Goal: Task Accomplishment & Management: Use online tool/utility

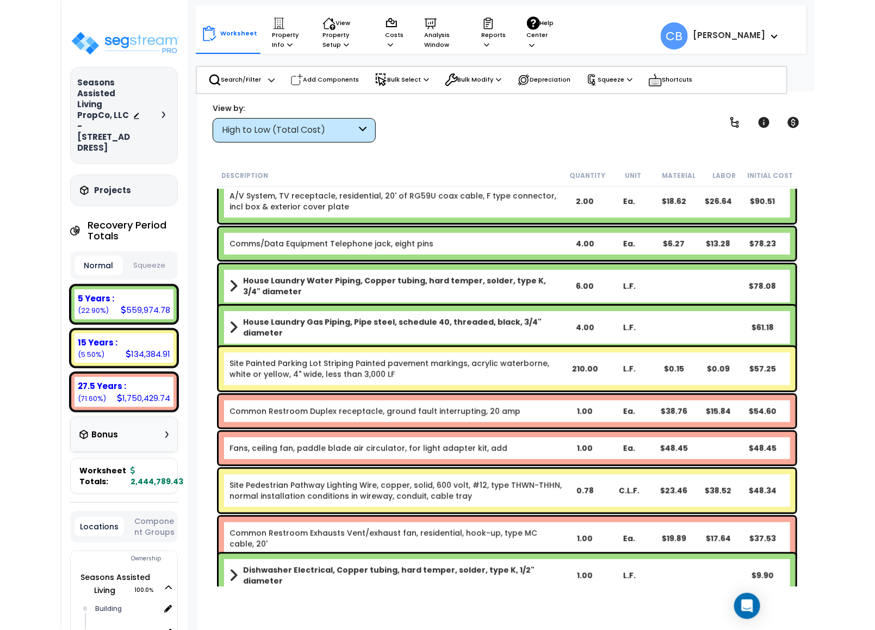
scroll to position [15331, 0]
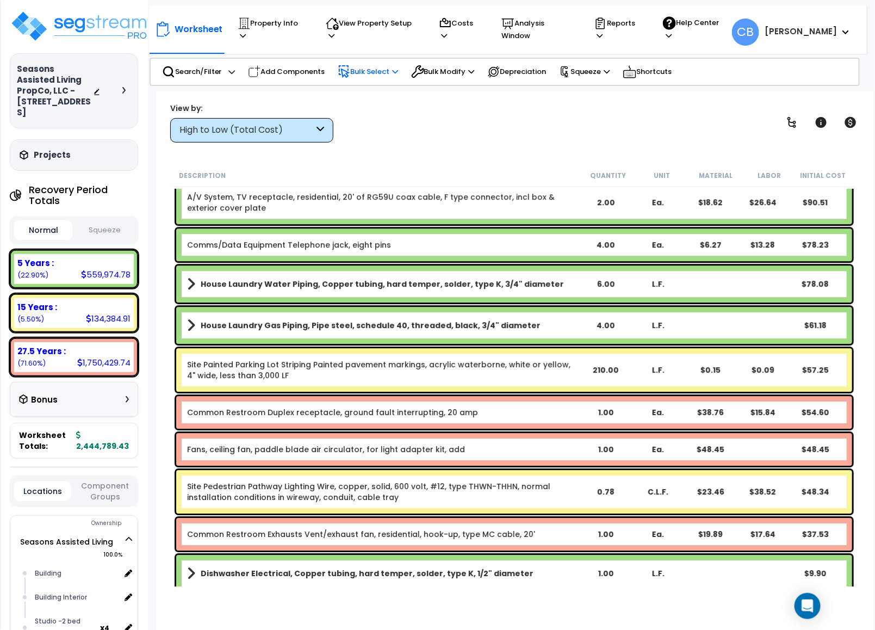
click at [370, 69] on p "Bulk Select" at bounding box center [368, 71] width 61 height 13
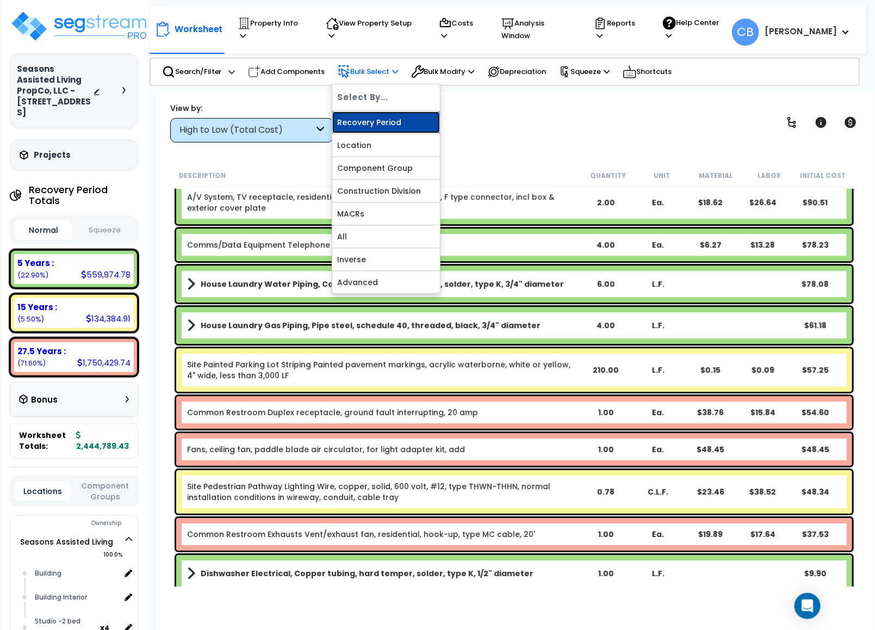
click at [373, 115] on link "Recovery Period" at bounding box center [386, 123] width 108 height 22
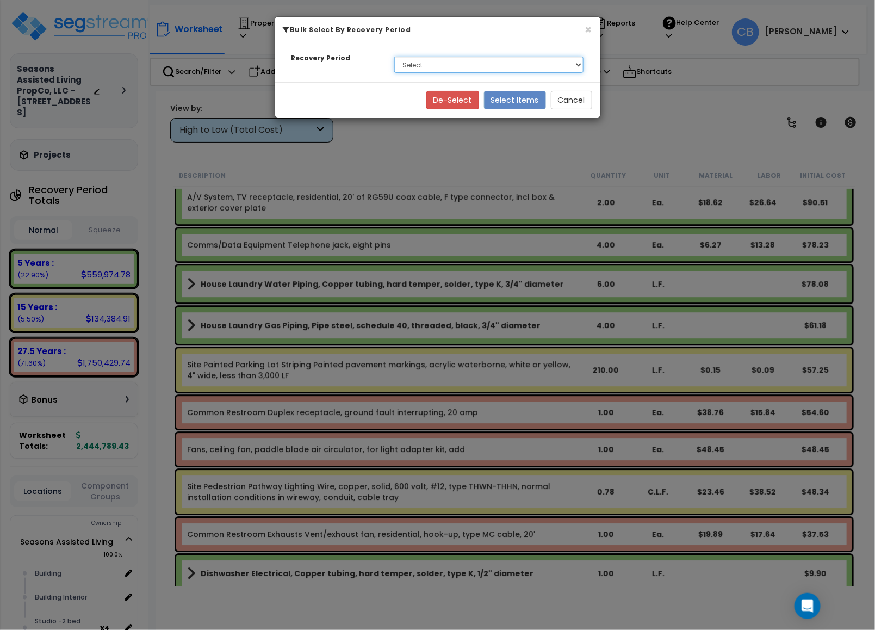
drag, startPoint x: 407, startPoint y: 60, endPoint x: 410, endPoint y: 70, distance: 10.3
click at [407, 60] on select "Select 5 Years 15 Years 27.5 Years" at bounding box center [489, 65] width 190 height 16
select select "5Y"
click at [394, 57] on select "Select 5 Years 15 Years 27.5 Years" at bounding box center [489, 65] width 190 height 16
click at [574, 96] on button "Cancel" at bounding box center [571, 100] width 41 height 18
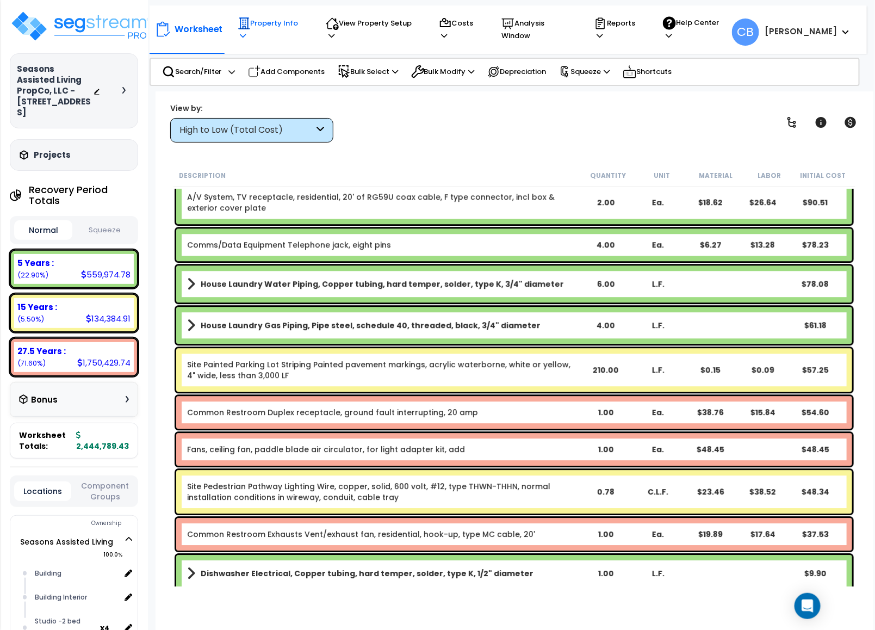
click at [245, 32] on icon at bounding box center [243, 35] width 6 height 7
click at [384, 137] on div "View by: High to Low (Total Cost) High to Low (Total Cost)" at bounding box center [514, 122] width 696 height 40
click at [129, 90] on div at bounding box center [126, 90] width 9 height 7
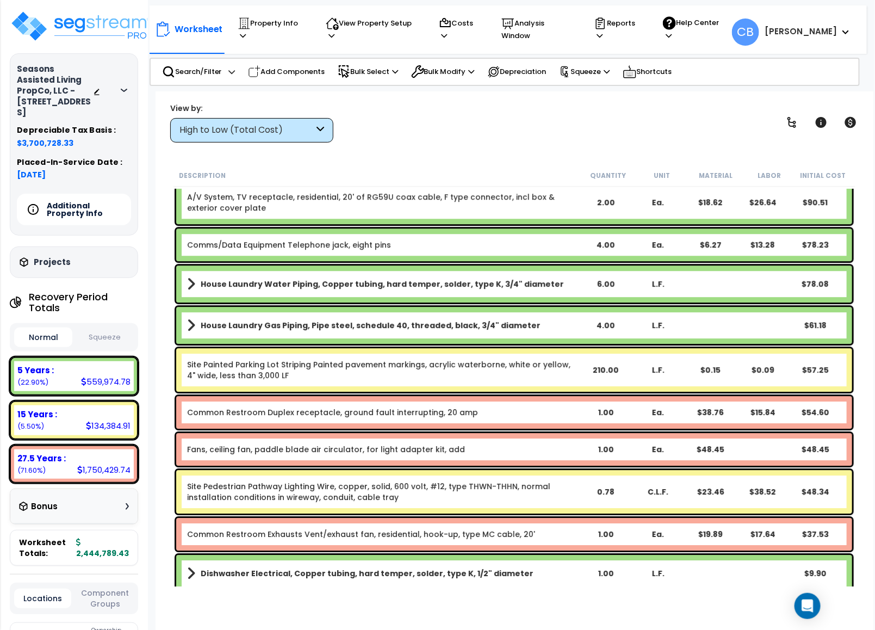
drag, startPoint x: 77, startPoint y: 142, endPoint x: 10, endPoint y: 147, distance: 67.6
click at [10, 147] on div "Seasons Assisted Living PropCo, LLC - 1979 North Heritage Drive_template Deprec…" at bounding box center [74, 144] width 128 height 182
copy span "$3,700,728.33"
click at [601, 66] on p "Squeeze" at bounding box center [584, 72] width 51 height 12
click at [597, 92] on link "Squeeze" at bounding box center [608, 95] width 108 height 22
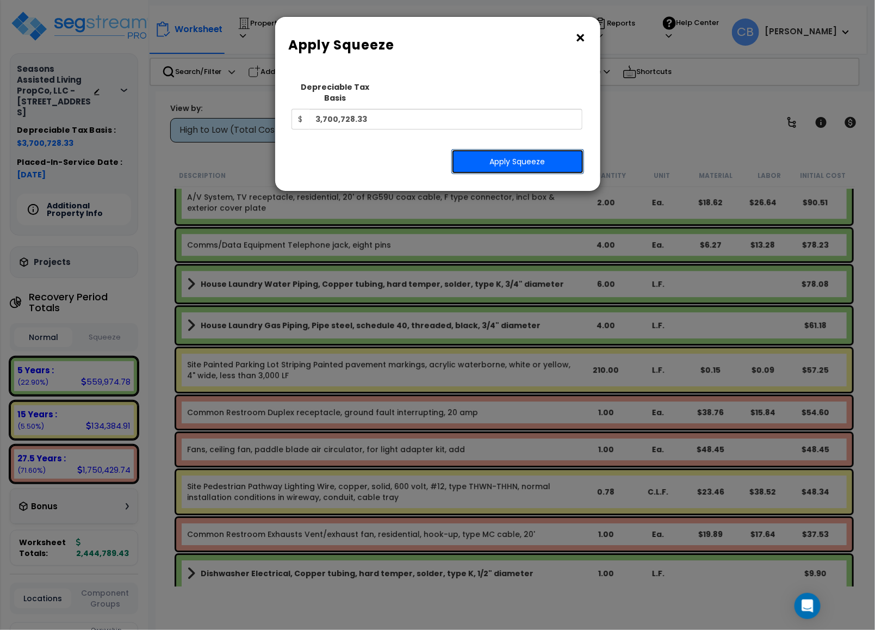
click at [529, 162] on button "Apply Squeeze" at bounding box center [518, 161] width 133 height 25
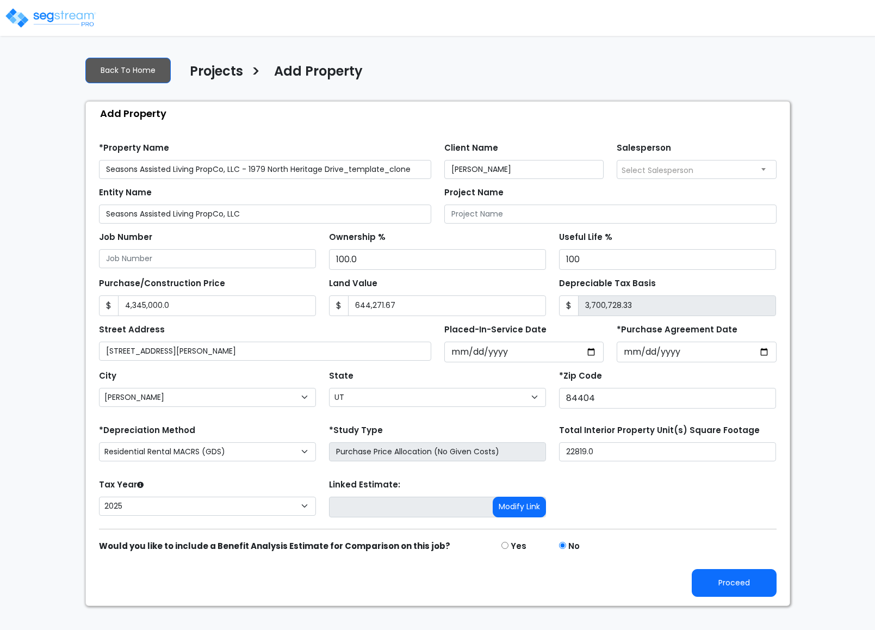
select select "[PERSON_NAME]"
select select "UT"
select select "CRM(_5"
select select "2025"
click at [705, 586] on button "Proceed" at bounding box center [734, 583] width 85 height 28
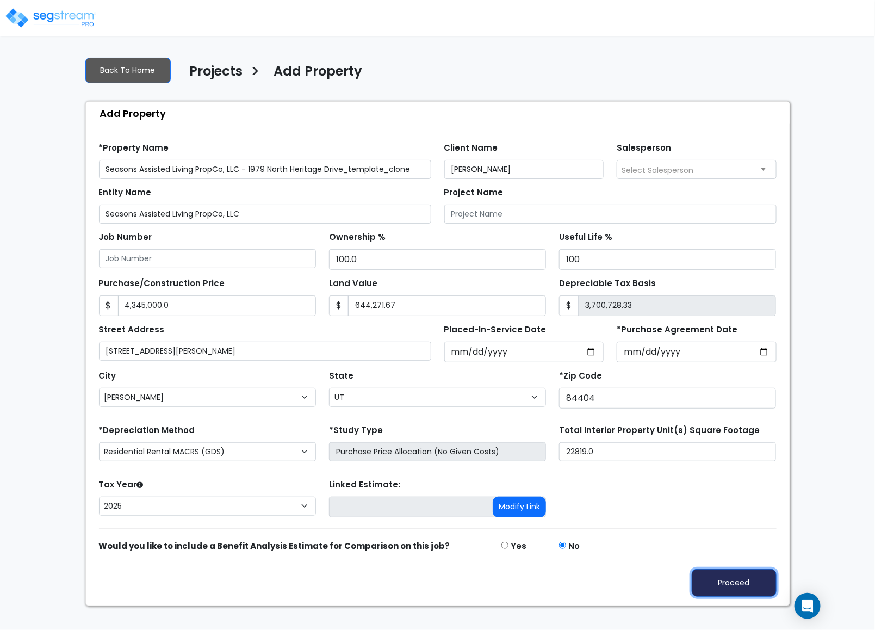
type input "4345000"
type input "644271.67"
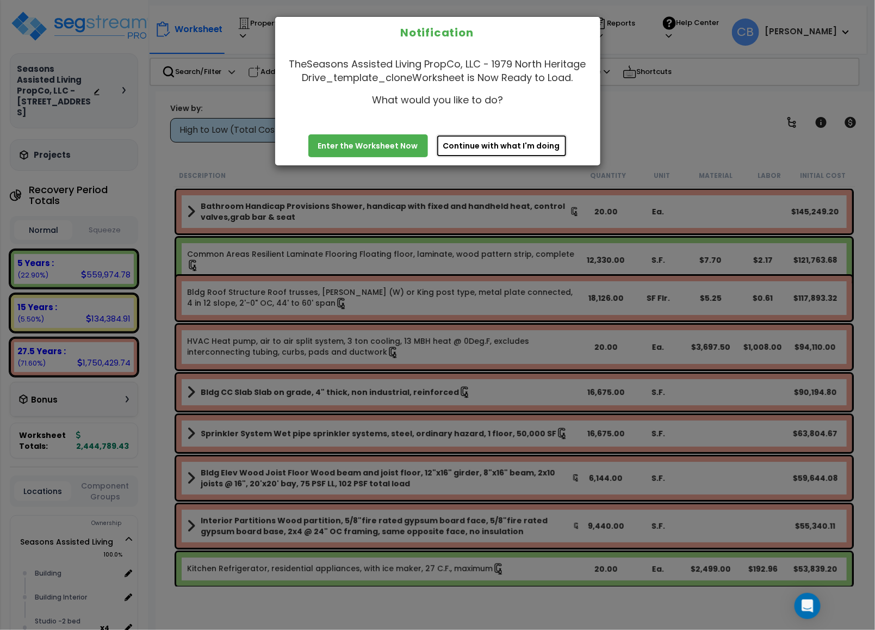
click at [510, 147] on button "Continue with what I'm doing" at bounding box center [501, 145] width 131 height 23
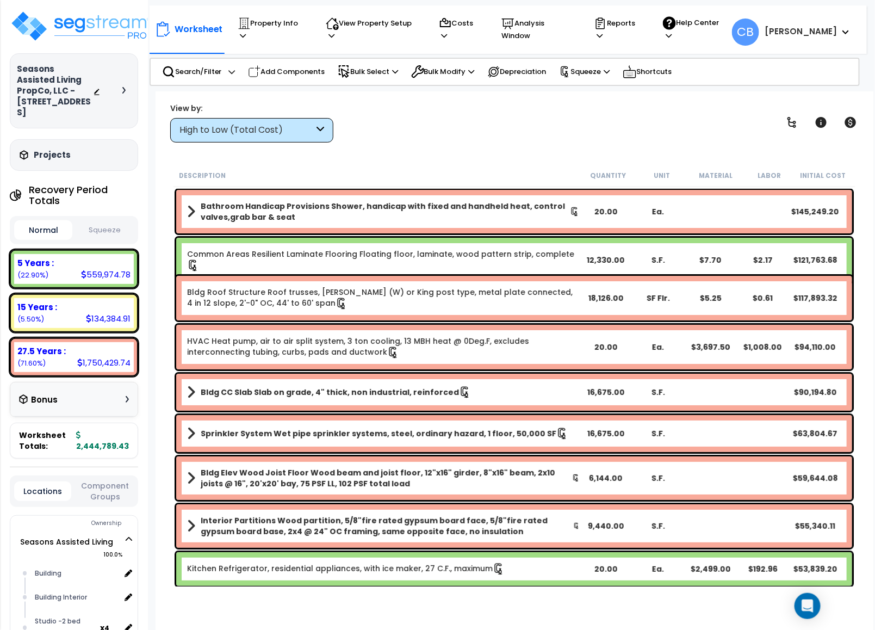
click at [113, 232] on button "Squeeze" at bounding box center [104, 230] width 58 height 19
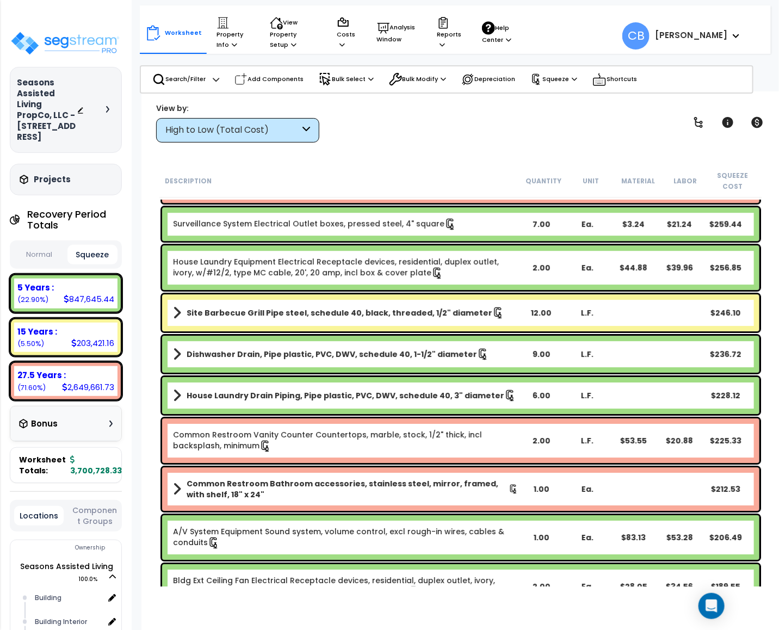
scroll to position [16134, 0]
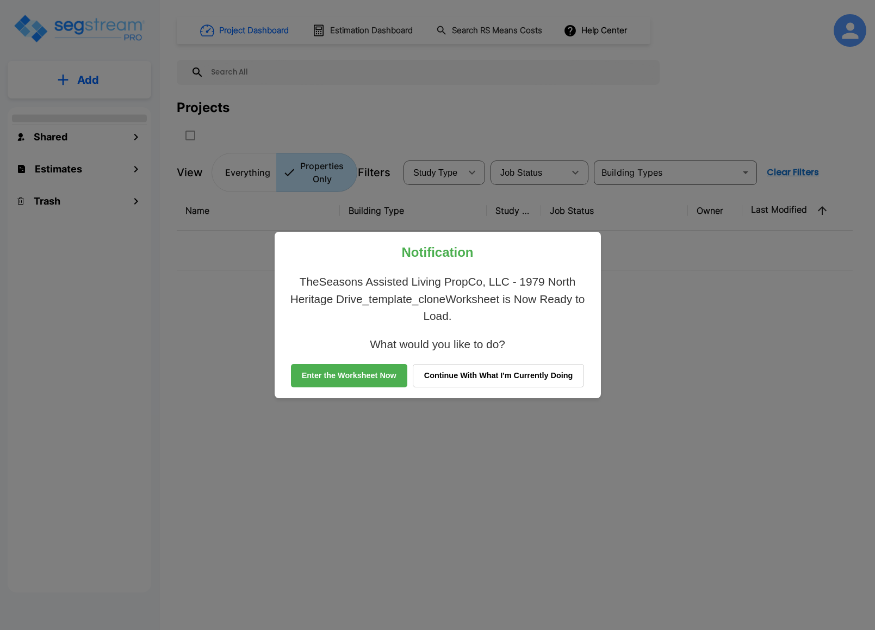
click at [361, 372] on div "Add Shared Estimates Trash Project Dashboard Estimation Dashboard Search RS Mea…" at bounding box center [437, 315] width 875 height 630
click at [353, 379] on button "Enter the Worksheet Now" at bounding box center [349, 376] width 116 height 24
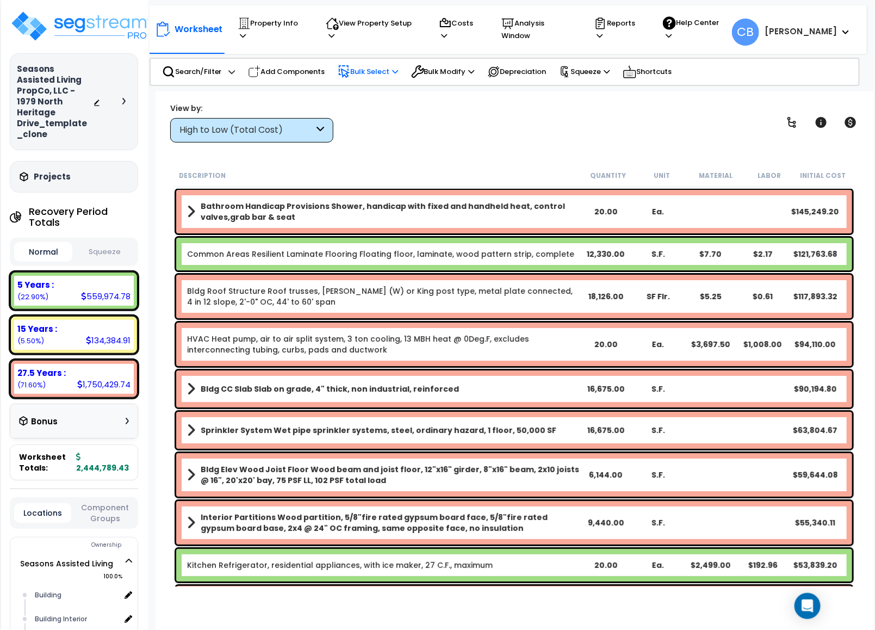
click at [356, 67] on p "Bulk Select" at bounding box center [368, 71] width 61 height 13
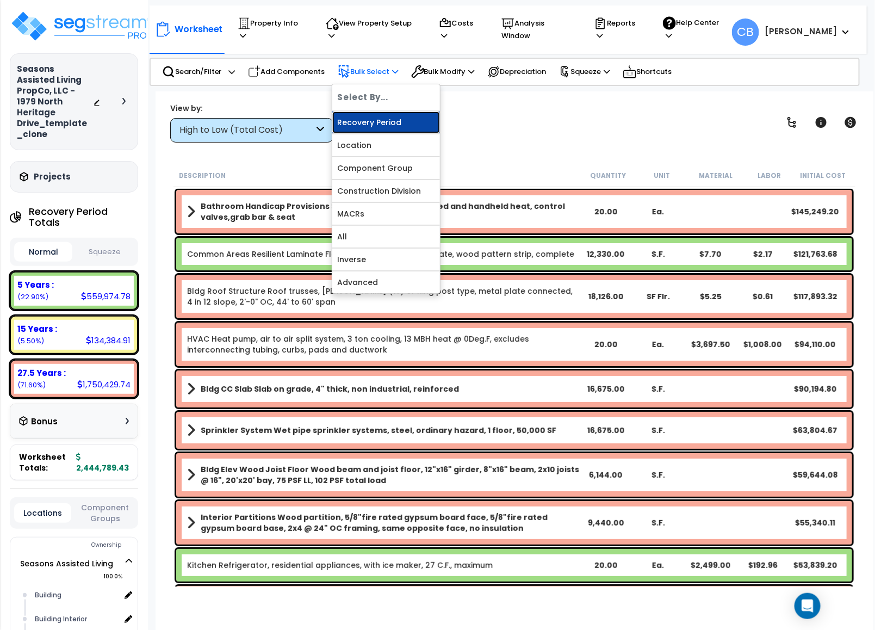
click at [370, 120] on link "Recovery Period" at bounding box center [386, 123] width 108 height 22
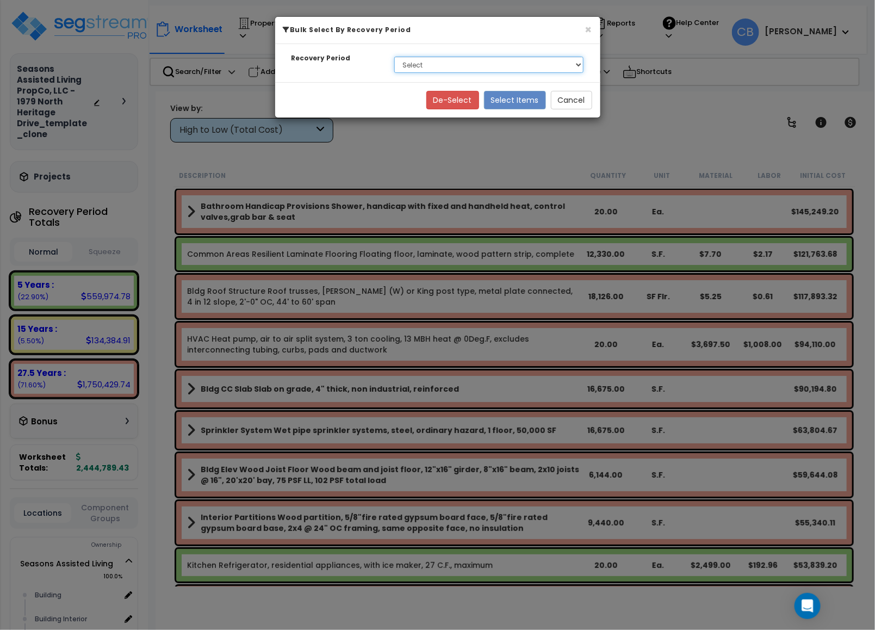
drag, startPoint x: 434, startPoint y: 63, endPoint x: 431, endPoint y: 72, distance: 10.2
click at [434, 63] on select "Select 5 Years 15 Years 27.5 Years" at bounding box center [489, 65] width 190 height 16
select select "5Y"
click at [394, 57] on select "Select 5 Years 15 Years 27.5 Years" at bounding box center [489, 65] width 190 height 16
drag, startPoint x: 520, startPoint y: 102, endPoint x: 513, endPoint y: 108, distance: 8.9
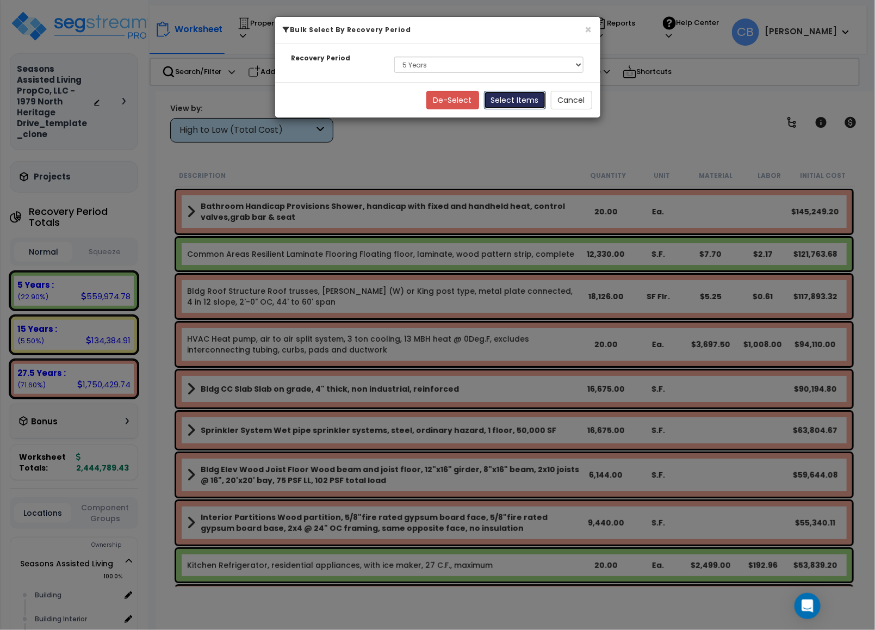
click at [519, 102] on button "Select Items" at bounding box center [515, 100] width 62 height 18
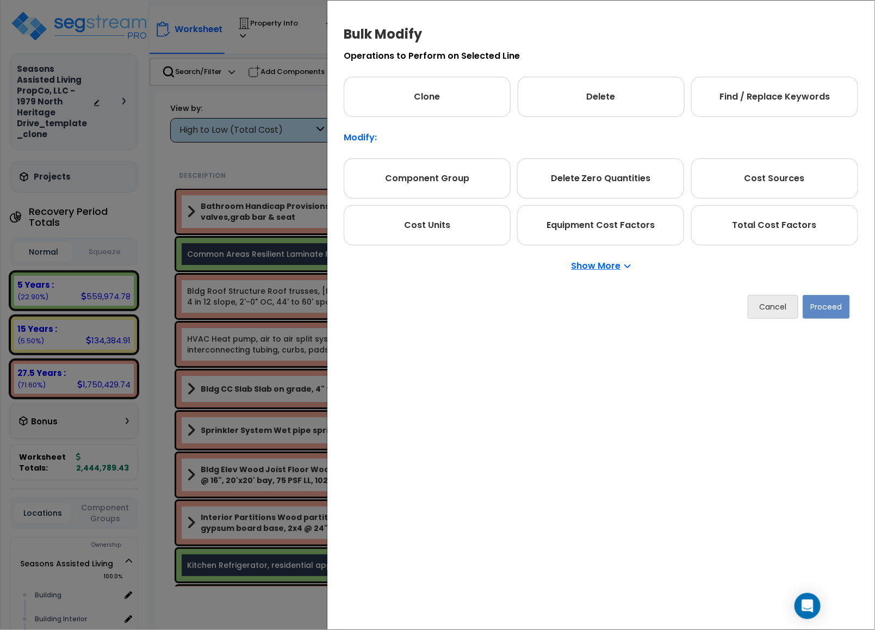
click at [816, 394] on div "Bulk Modify Operations to Perform on Selected Line Clone Delete Find / Replace …" at bounding box center [601, 315] width 548 height 630
click at [602, 258] on div "Show More" at bounding box center [601, 265] width 515 height 41
click at [601, 268] on p "Show More" at bounding box center [601, 266] width 59 height 9
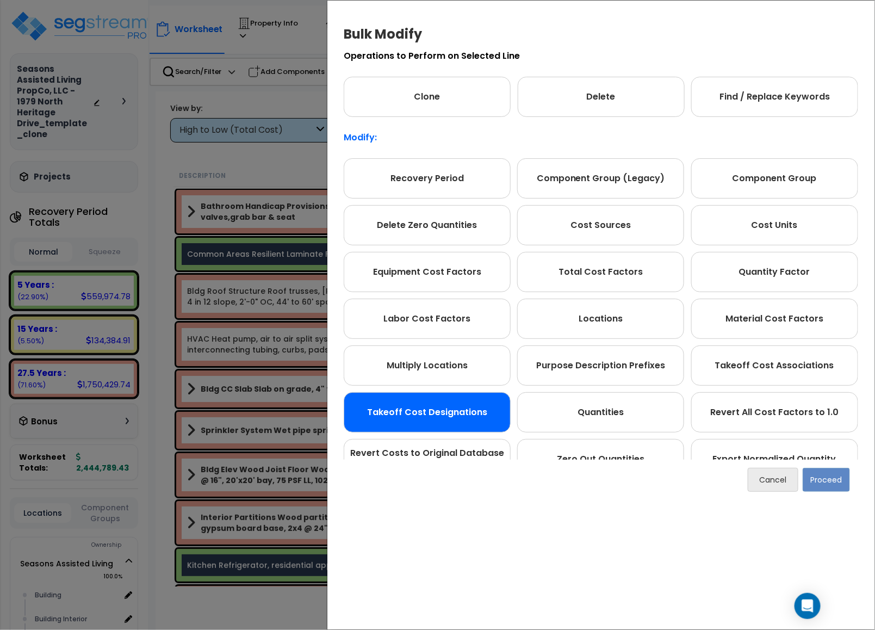
scroll to position [82, 0]
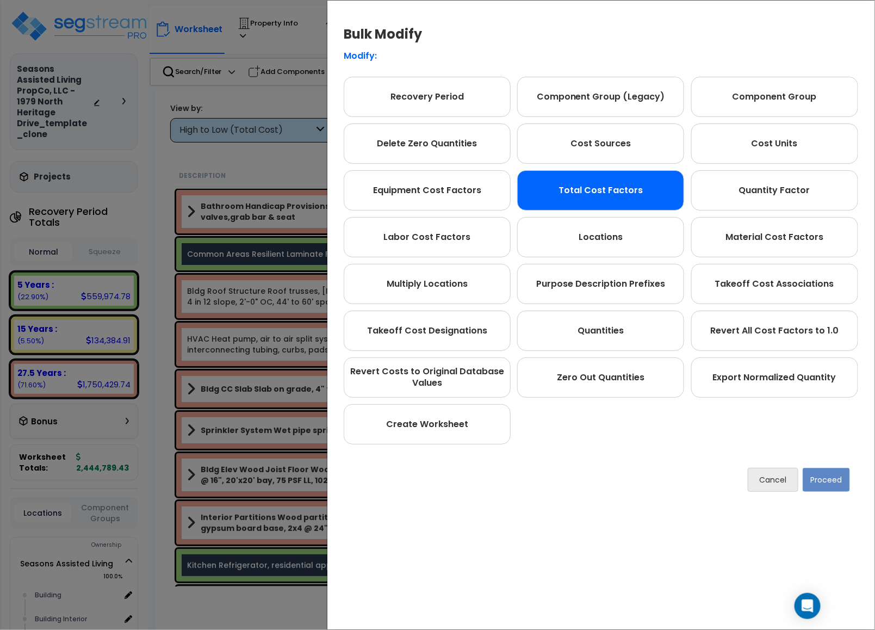
click at [604, 182] on div "Total Cost Factors" at bounding box center [600, 190] width 167 height 40
click at [833, 480] on button "Proceed" at bounding box center [826, 480] width 47 height 24
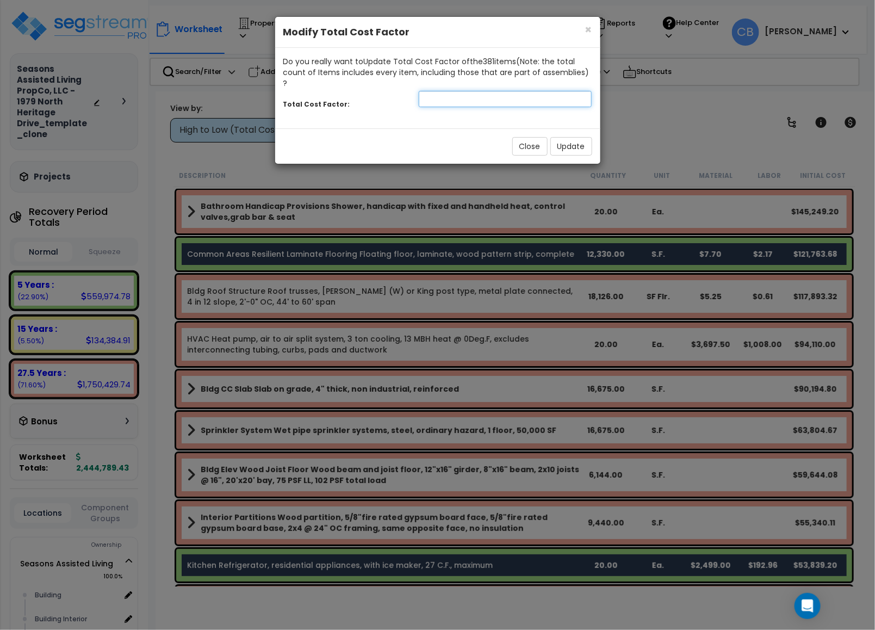
click at [468, 91] on input "number" at bounding box center [506, 99] width 174 height 16
type input ".0"
type input ".5"
click at [580, 137] on button "Update" at bounding box center [572, 146] width 42 height 18
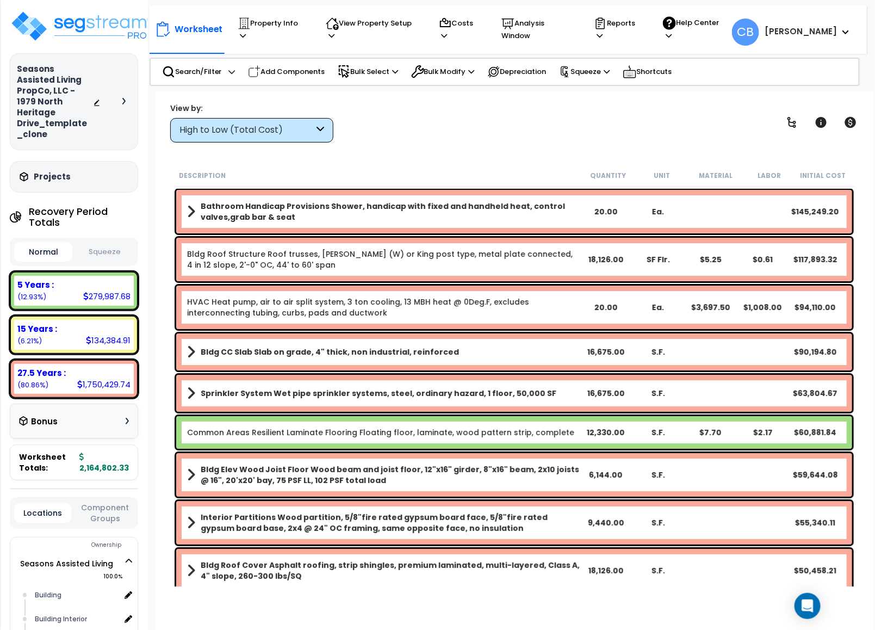
click at [571, 164] on div "Description Quantity Unit Material Labor Initial Cost" at bounding box center [515, 175] width 682 height 23
click at [787, 124] on icon at bounding box center [792, 122] width 13 height 13
click at [568, 69] on icon at bounding box center [565, 71] width 8 height 11
click at [584, 97] on link "Squeeze" at bounding box center [608, 95] width 108 height 22
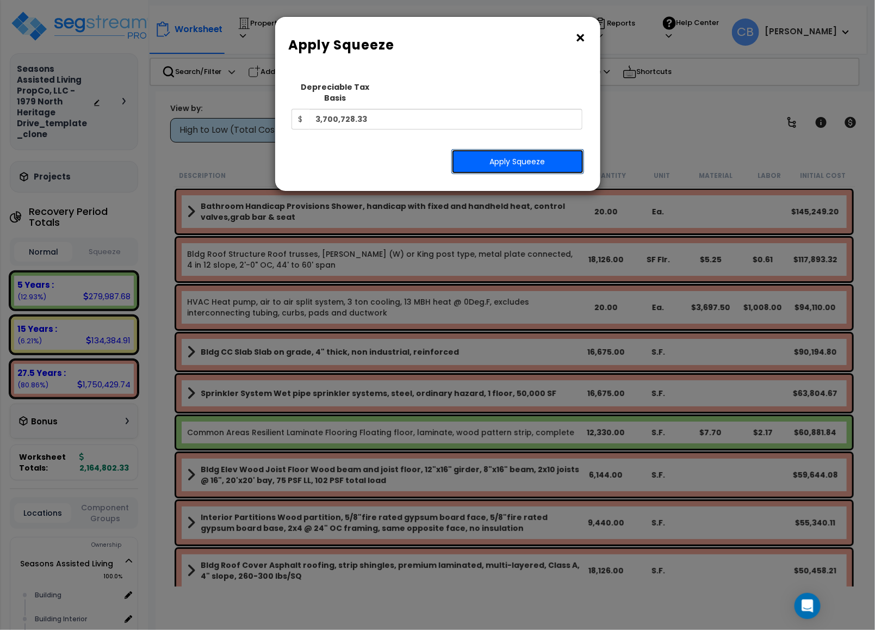
click at [499, 151] on button "Apply Squeeze" at bounding box center [518, 161] width 133 height 25
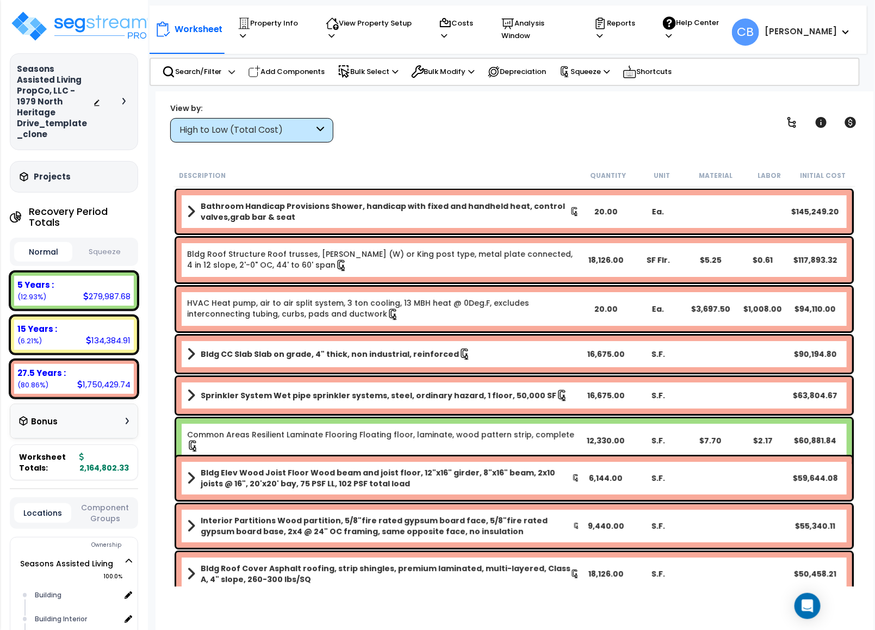
click at [102, 245] on button "Squeeze" at bounding box center [104, 252] width 58 height 19
click at [449, 72] on p "Bulk Modify" at bounding box center [443, 71] width 64 height 13
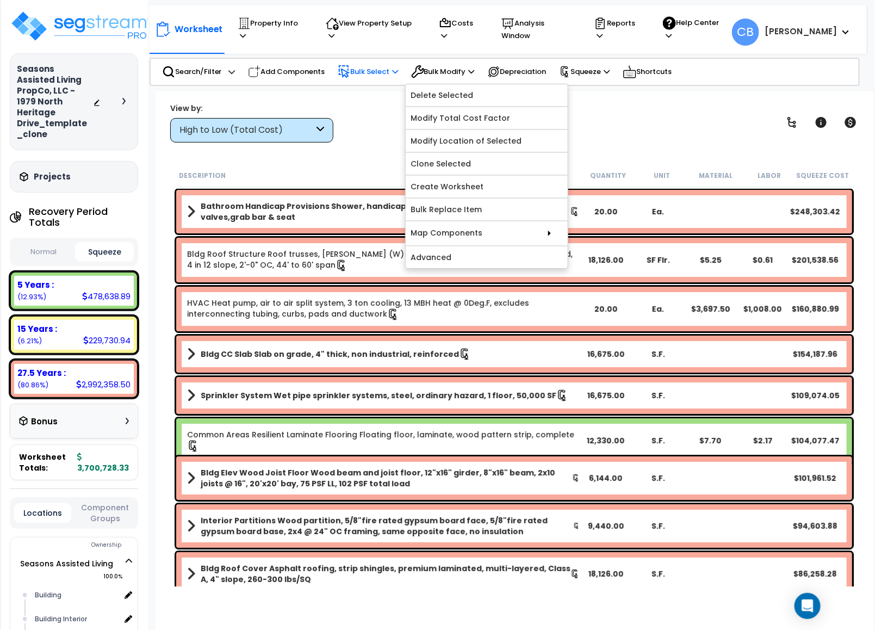
click at [384, 74] on p "Bulk Select" at bounding box center [368, 71] width 61 height 13
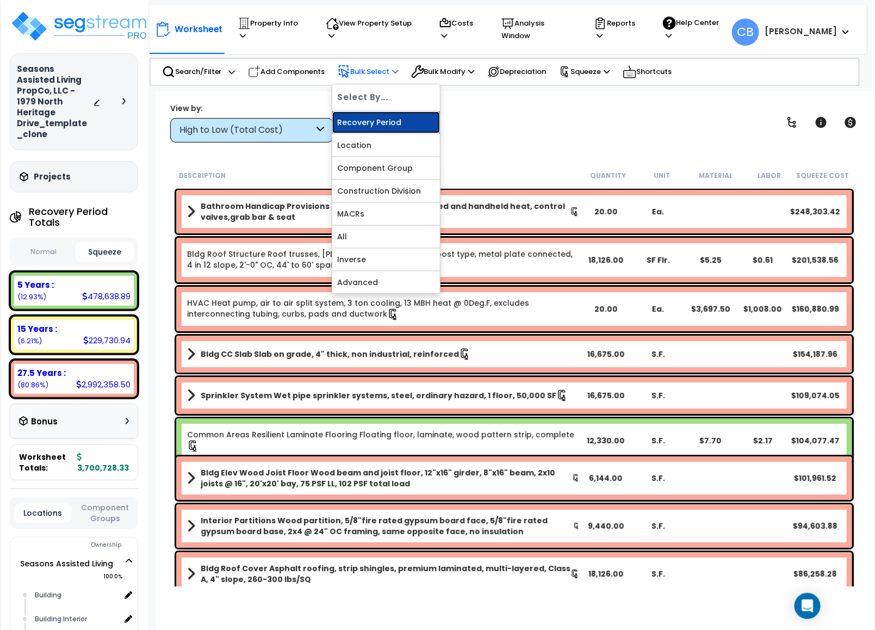
click at [388, 124] on link "Recovery Period" at bounding box center [386, 123] width 108 height 22
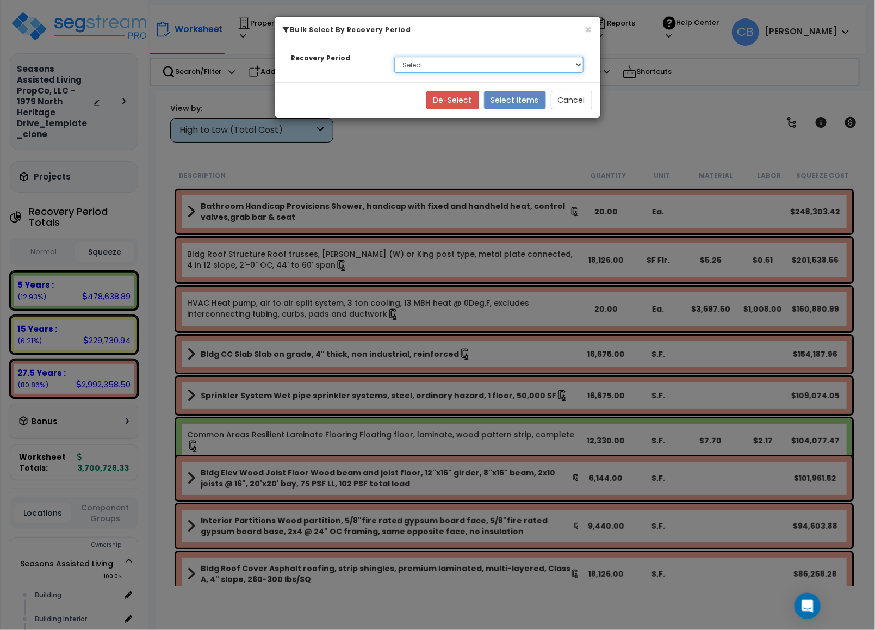
drag, startPoint x: 450, startPoint y: 57, endPoint x: 449, endPoint y: 63, distance: 5.5
click at [450, 57] on select "Select 5 Years 15 Years 27.5 Years" at bounding box center [489, 65] width 190 height 16
select select "5Y"
click at [394, 57] on select "Select 5 Years 15 Years 27.5 Years" at bounding box center [489, 65] width 190 height 16
click at [530, 103] on button "Select Items" at bounding box center [515, 100] width 62 height 18
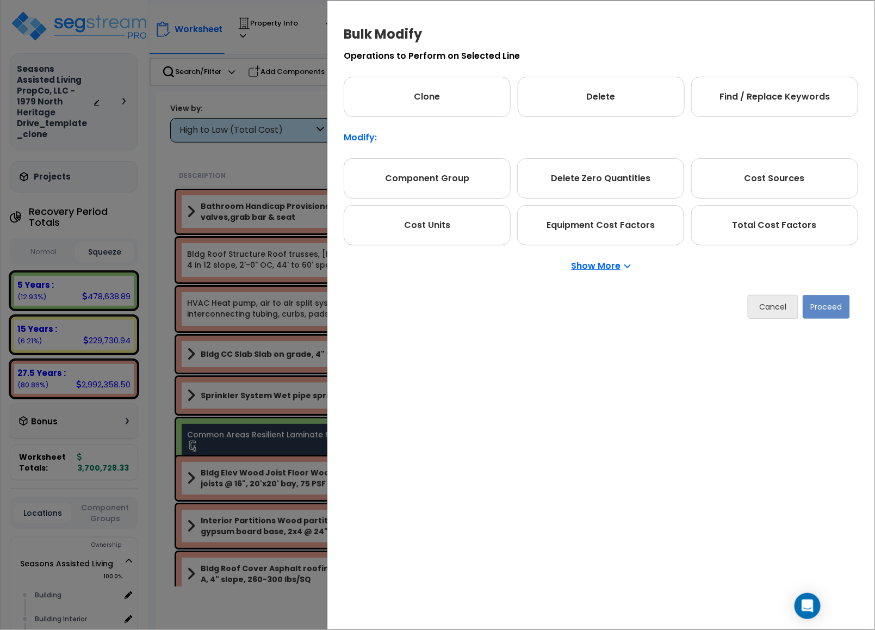
click at [193, 178] on div "Bulk Modify Operations to Perform on Selected Line Clone Delete Find / Replace …" at bounding box center [437, 315] width 875 height 630
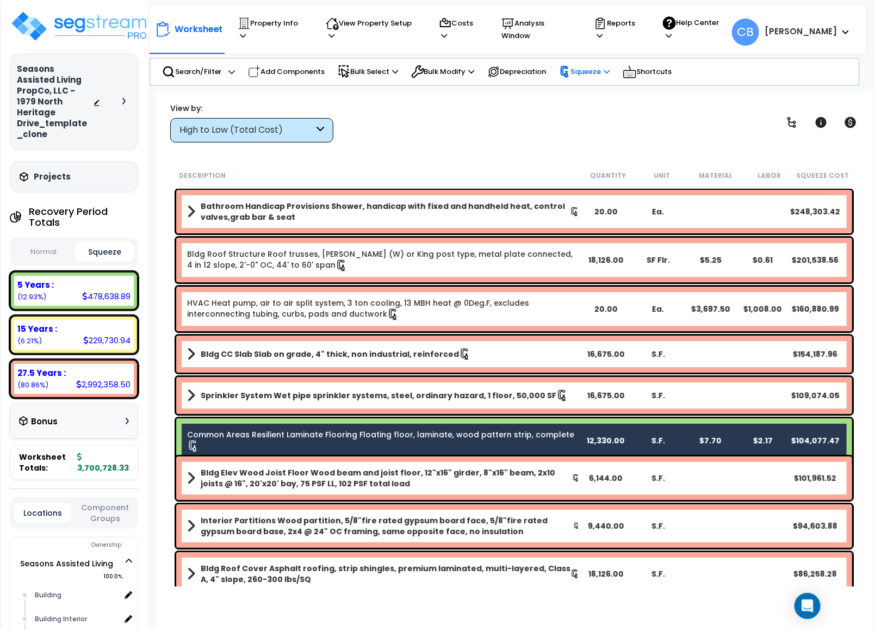
click at [605, 72] on p "Squeeze" at bounding box center [584, 72] width 51 height 12
click at [594, 116] on link "Reset Squeeze" at bounding box center [608, 118] width 108 height 22
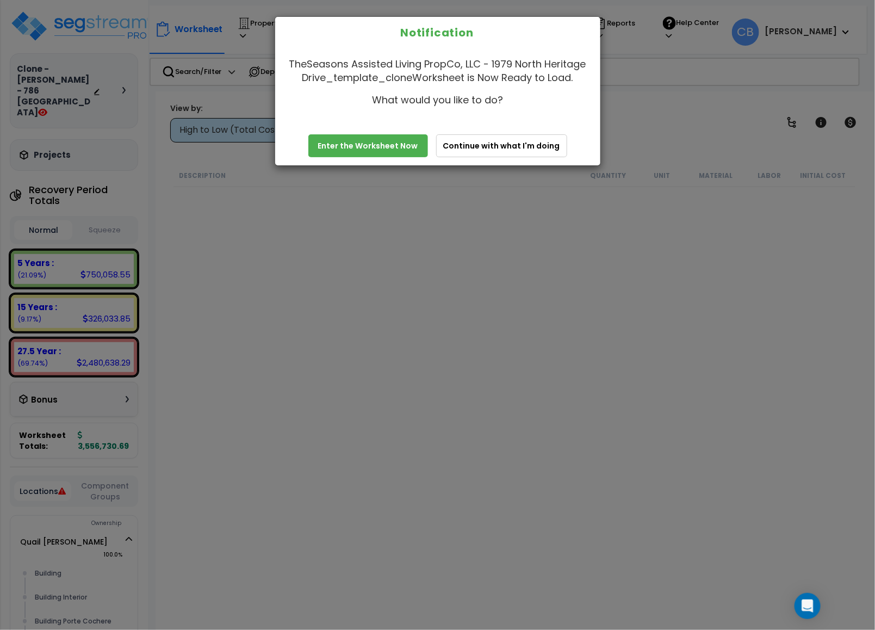
scroll to position [2856, 0]
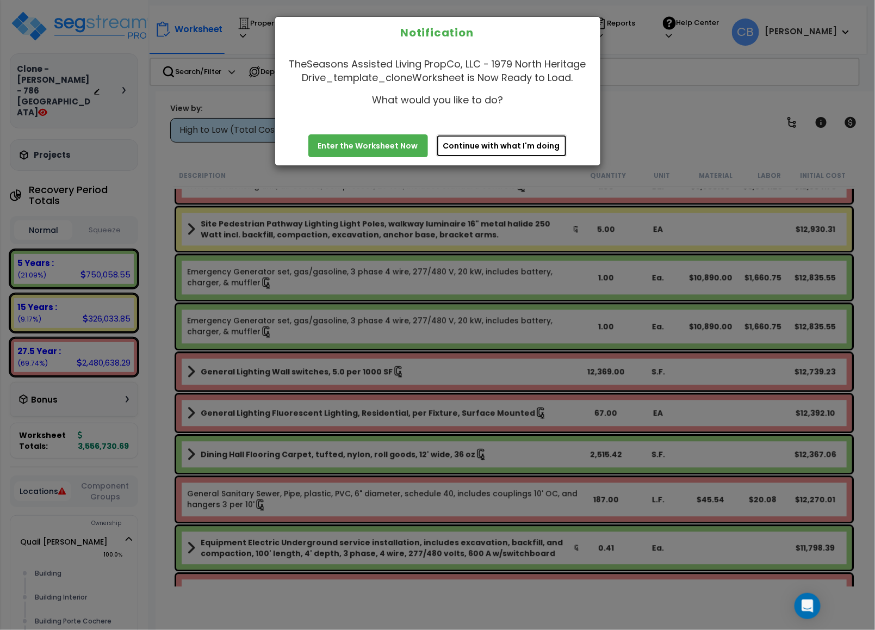
click at [540, 144] on button "Continue with what I'm doing" at bounding box center [501, 145] width 131 height 23
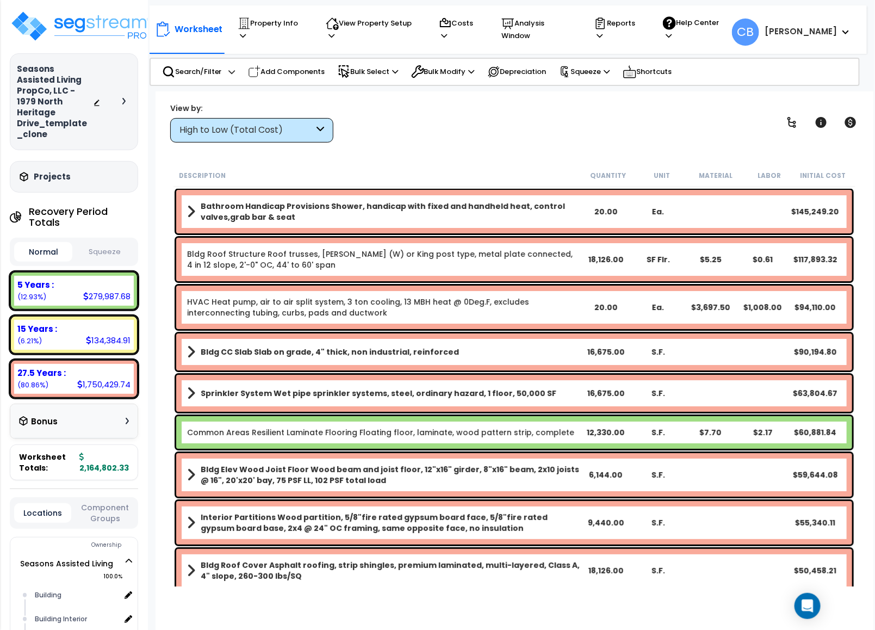
click at [335, 255] on link "Bldg Roof Structure Roof trusses, [PERSON_NAME] (W) or King post type, metal pl…" at bounding box center [383, 260] width 393 height 22
click at [336, 255] on link "Bldg Roof Structure Roof trusses, [PERSON_NAME] (W) or King post type, metal pl…" at bounding box center [383, 260] width 393 height 22
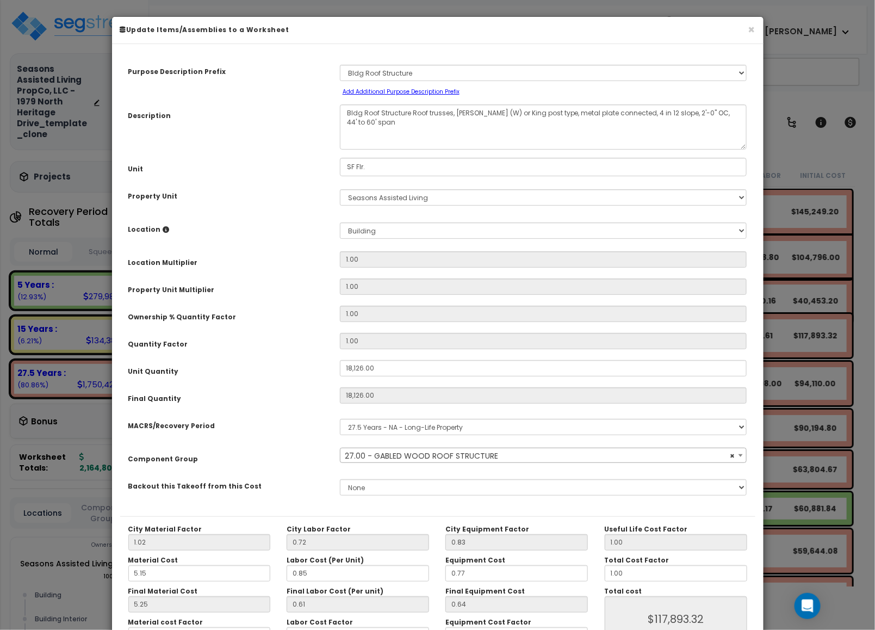
select select "10746"
click at [750, 39] on div "× Update Items/Assemblies to a Worksheet" at bounding box center [438, 30] width 652 height 27
click at [751, 27] on button "×" at bounding box center [752, 29] width 7 height 11
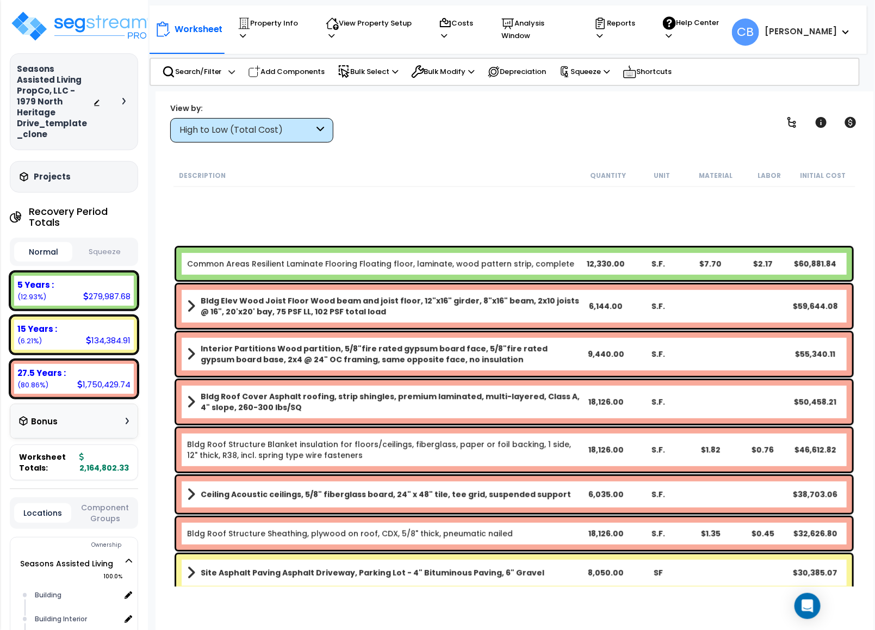
scroll to position [571, 0]
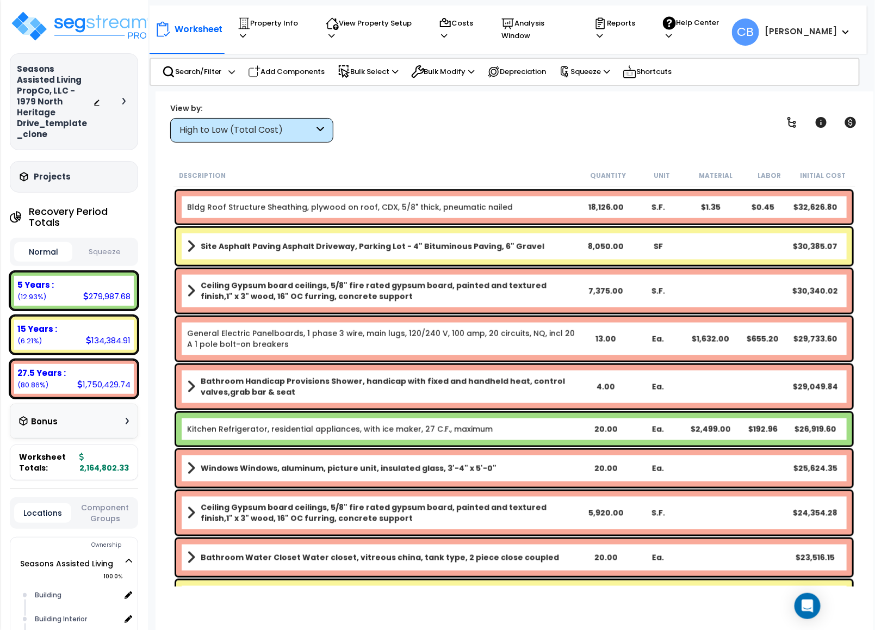
click at [224, 343] on link "General Electric Panelboards, 1 phase 3 wire, main lugs, 120/240 V, 100 amp, 20…" at bounding box center [383, 339] width 393 height 22
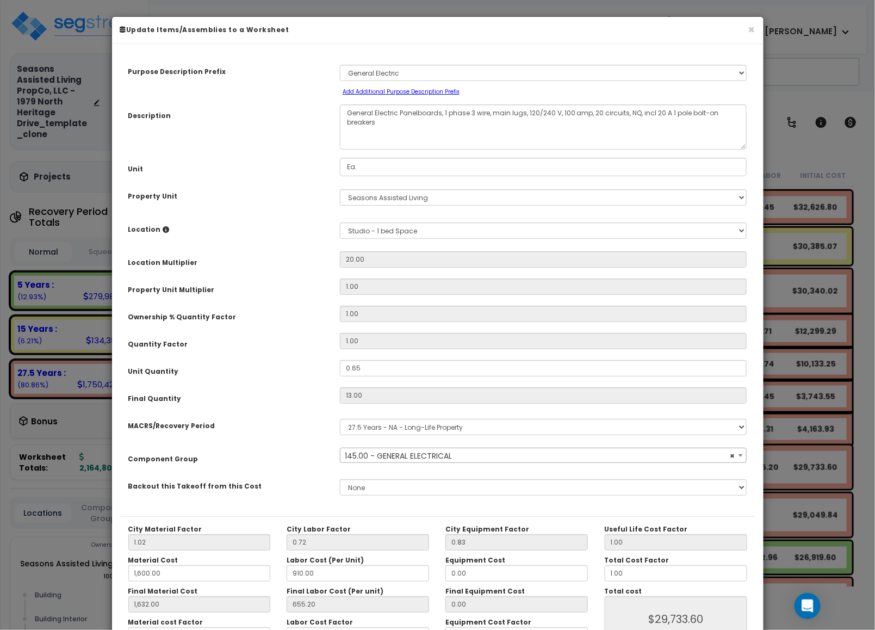
select select "16115"
click at [375, 264] on input "20.00" at bounding box center [543, 259] width 407 height 16
click at [375, 260] on input "20.00" at bounding box center [543, 259] width 407 height 16
click at [366, 260] on input "20.00" at bounding box center [543, 259] width 407 height 16
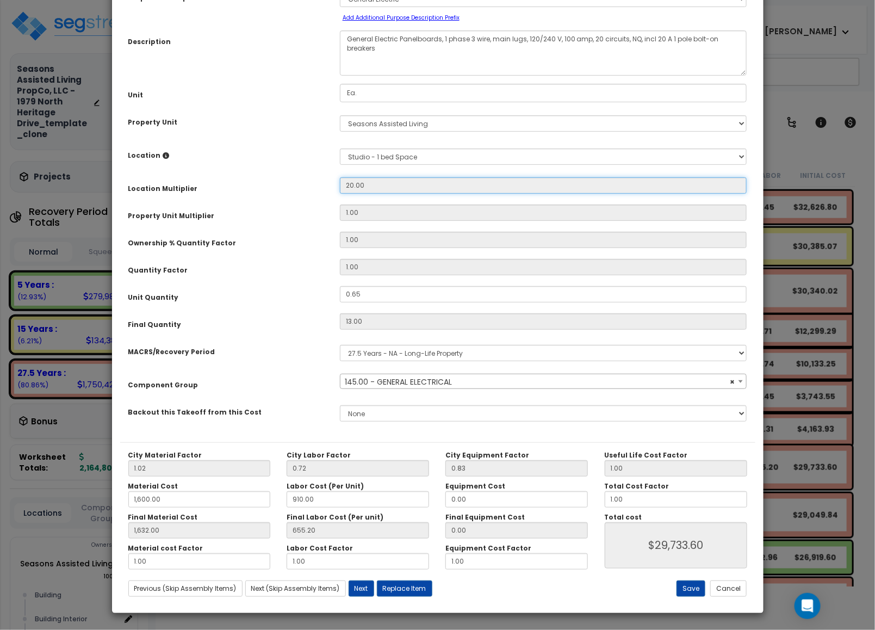
scroll to position [0, 0]
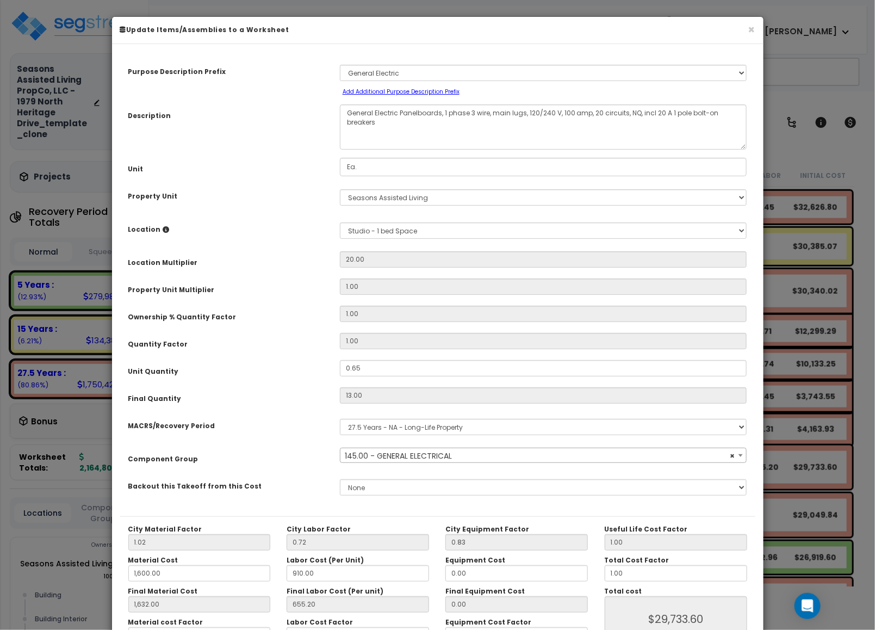
click at [262, 342] on div "Quantity Factor" at bounding box center [226, 342] width 212 height 19
click at [391, 264] on input "20.00" at bounding box center [543, 259] width 407 height 16
drag, startPoint x: 366, startPoint y: 375, endPoint x: 330, endPoint y: 386, distance: 37.9
click at [330, 386] on div "Purpose Description Prefix Select A New Purpose Descrip A/V System A/V System A…" at bounding box center [437, 284] width 635 height 464
type input "1"
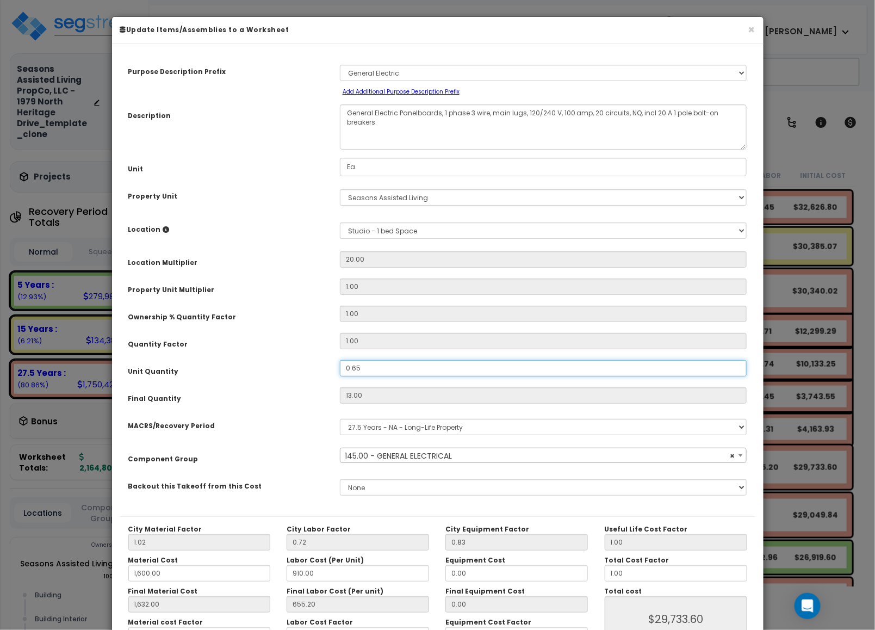
type input "13"
type input "1,632.00"
type input "$29,733.60"
type input "18"
type input "20"
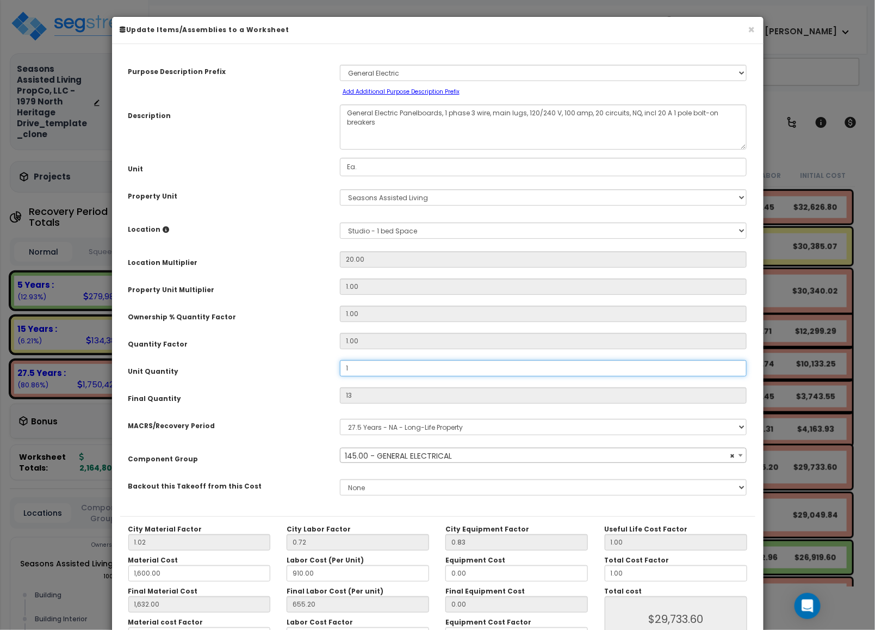
type input "1,632.00"
type input "$45,744.00"
type input "360"
type input "1,632.00"
type input "$823,392.00"
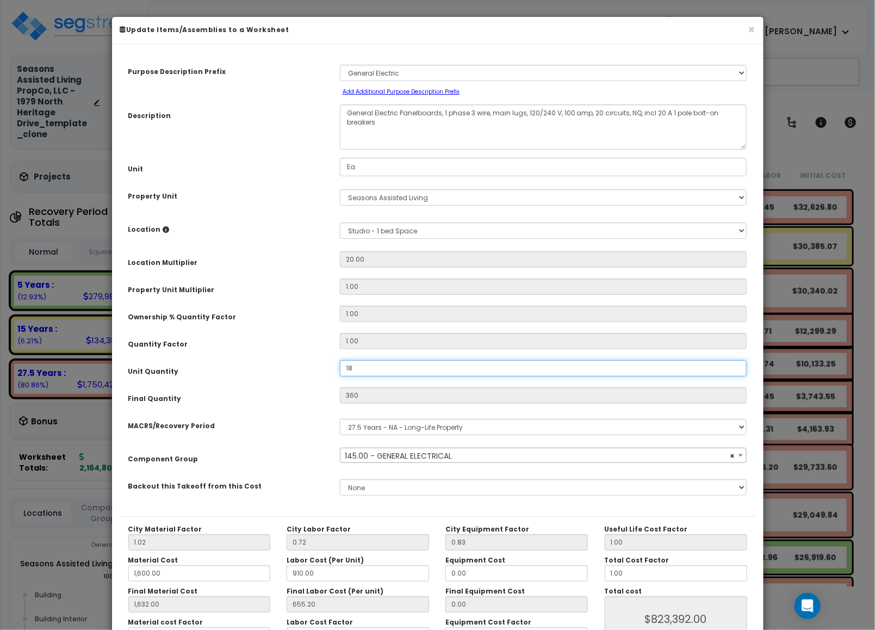
type input "1,632.00"
type input "$823,392.00"
type input "1"
type input "1,632.00"
type input "$823,392.00"
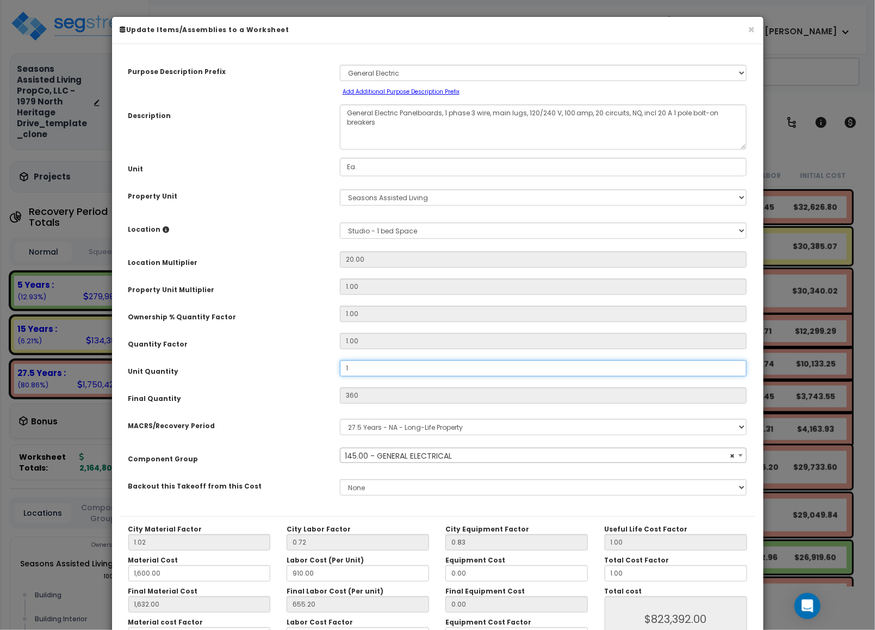
type input "20"
type input "1,632.00"
type input "$45,744.00"
type input "1."
type input "1,632.00"
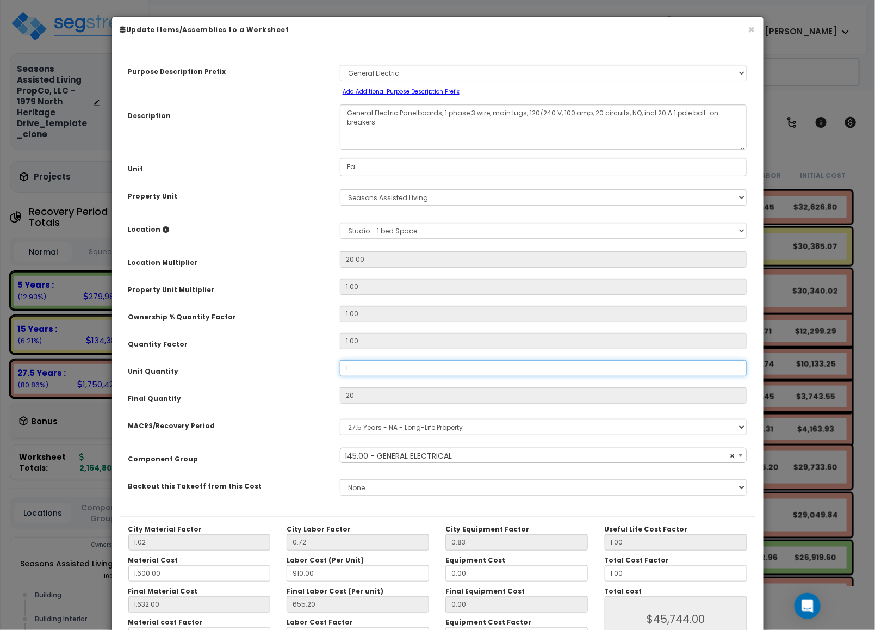
type input "$45,744.00"
type input "1,632.00"
type input "$45,744.00"
type input "1.8"
type input "1,632.00"
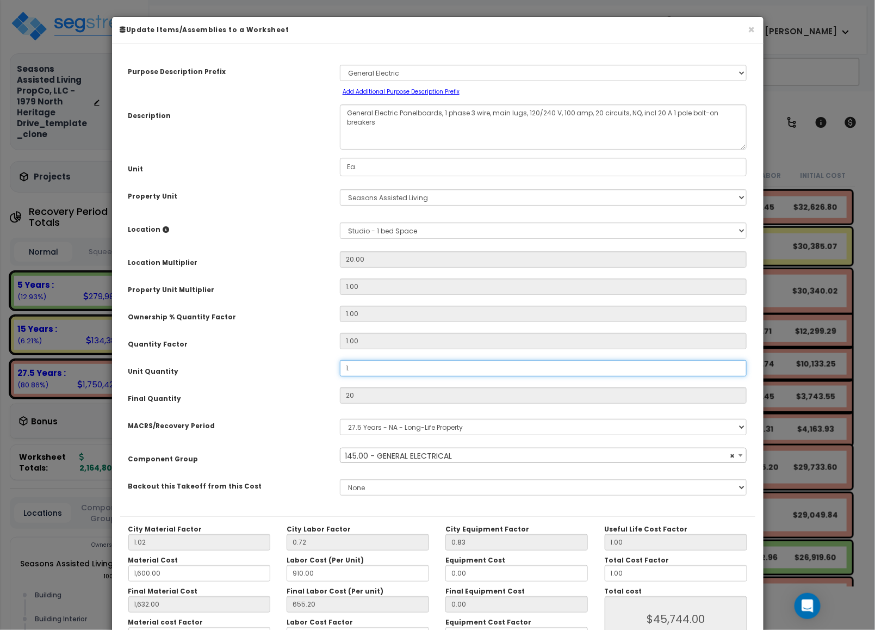
type input "$45,744.00"
type input "36"
type input "1,632.00"
type input "$82,339.20"
click at [329, 385] on div "Purpose Description Prefix Select A New Purpose Descrip A/V System A/V System A…" at bounding box center [437, 284] width 635 height 464
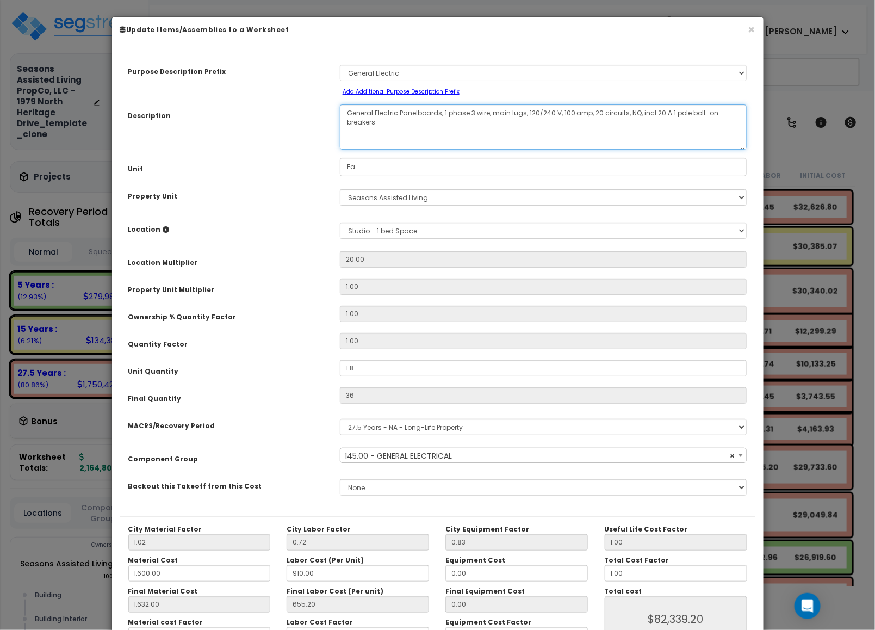
click at [411, 140] on textarea "General Electric Panelboards, 1 phase 3 wire, main lugs, 120/240 V, 100 amp, 20…" at bounding box center [543, 126] width 407 height 45
click at [410, 126] on textarea "General Electric Panelboards, 1 phase 3 wire, main lugs, 120/240 V, 100 amp, 20…" at bounding box center [543, 126] width 407 height 45
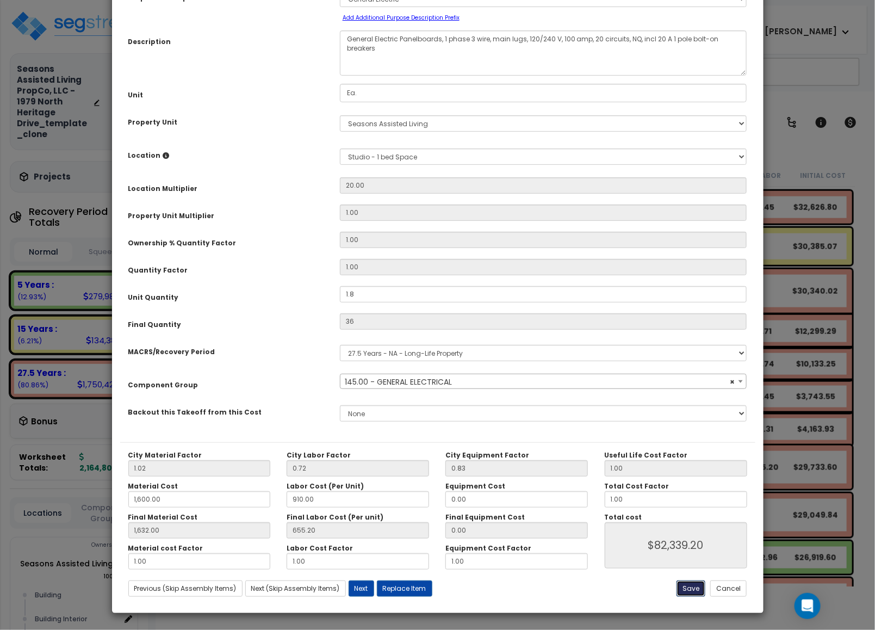
click at [684, 584] on button "Save" at bounding box center [691, 588] width 29 height 16
type input "1.80"
type input "36.00"
type input "1600.00"
type input "1632.00"
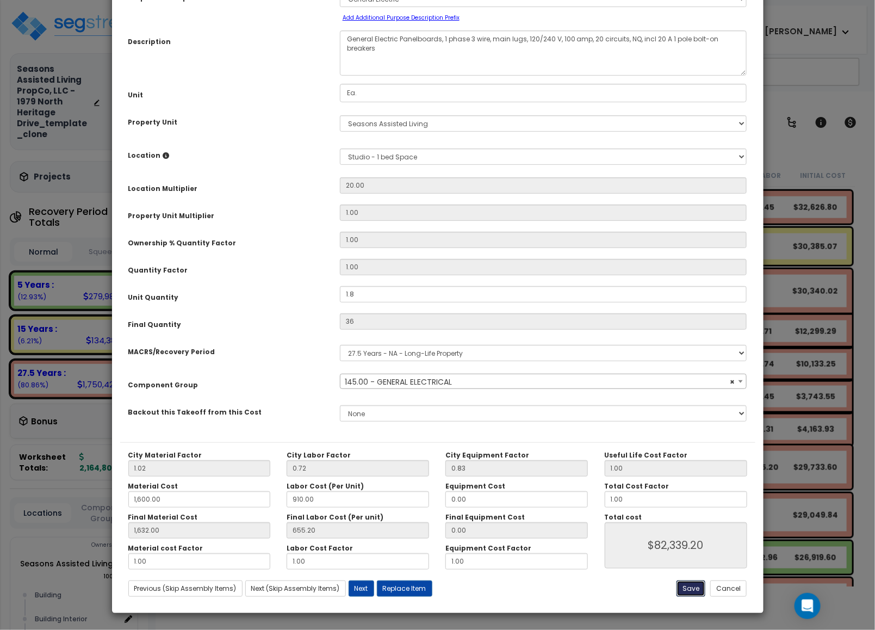
type input "82339.20"
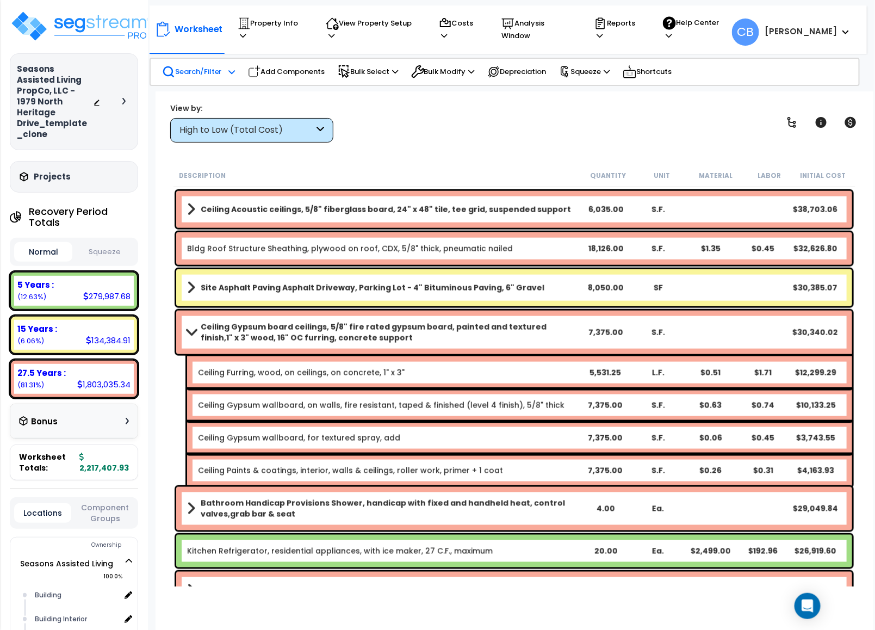
click at [209, 65] on p "Search/Filter" at bounding box center [192, 71] width 60 height 13
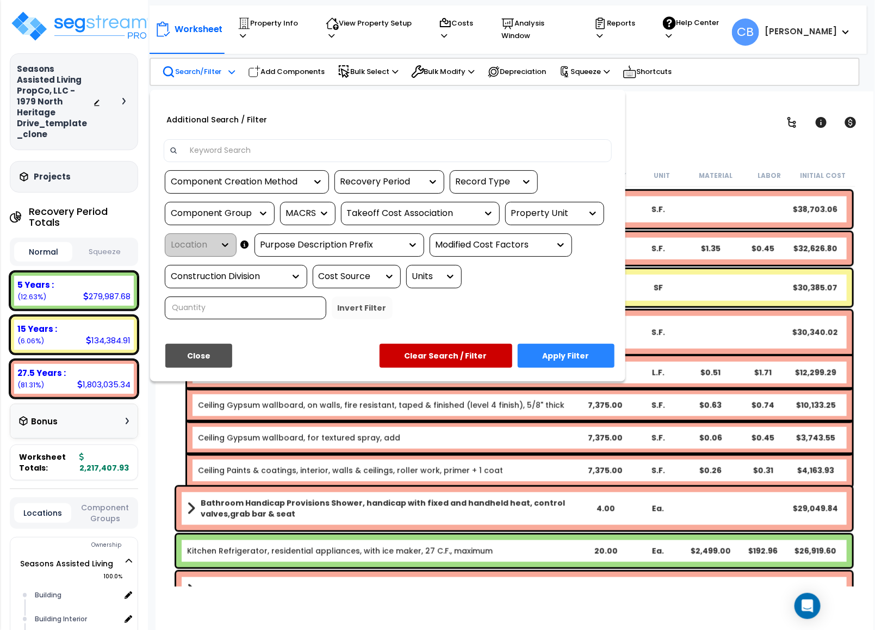
click at [245, 146] on input at bounding box center [394, 151] width 423 height 16
paste input "General Electric Panelboards, 1 phase 3 wire, main lugs, 120/240 V, 100 amp, 20…"
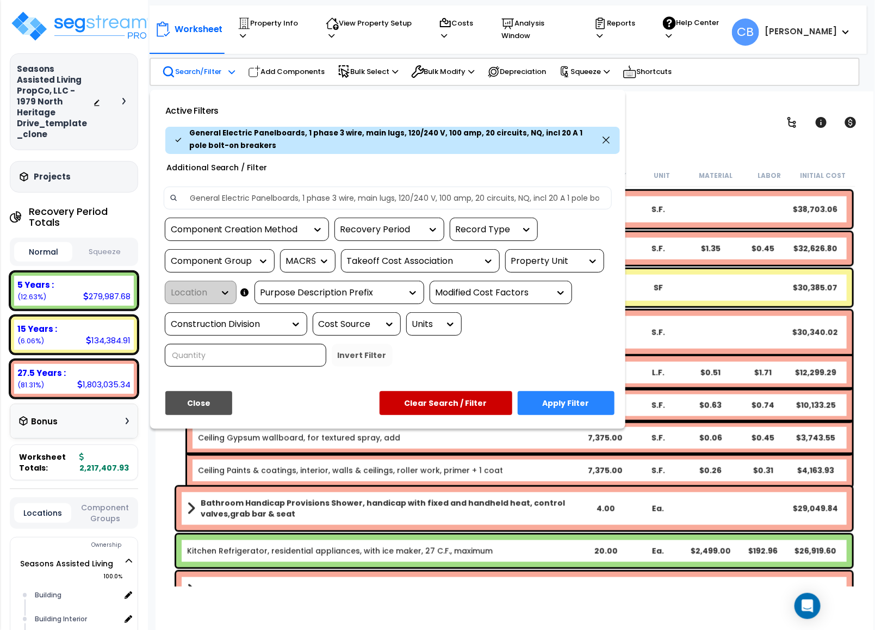
scroll to position [0, 54]
type input "General Electric Panelboards, 1 phase 3 wire, main lugs, 120/240 V, 100 amp, 20…"
click at [578, 399] on button "Apply Filter" at bounding box center [566, 403] width 97 height 24
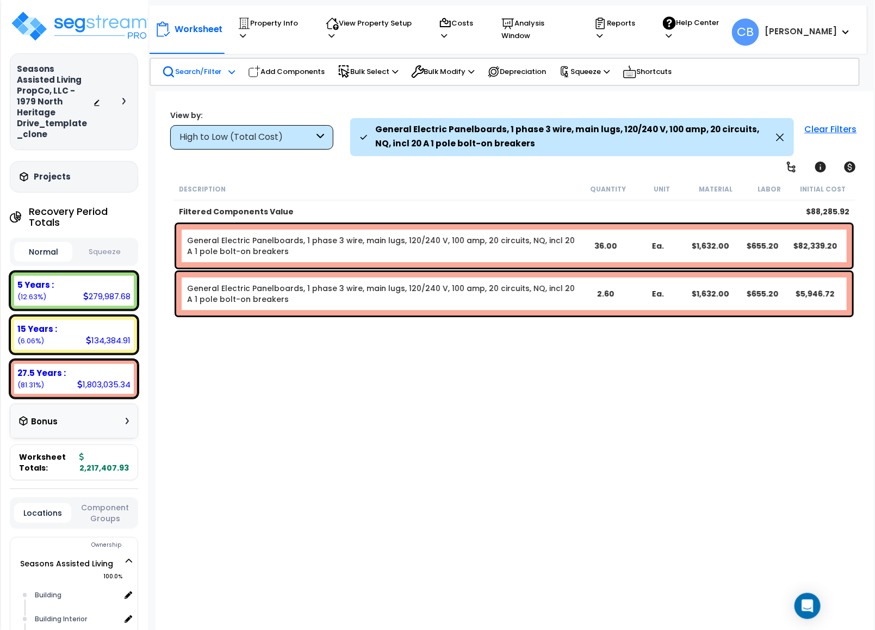
scroll to position [0, 0]
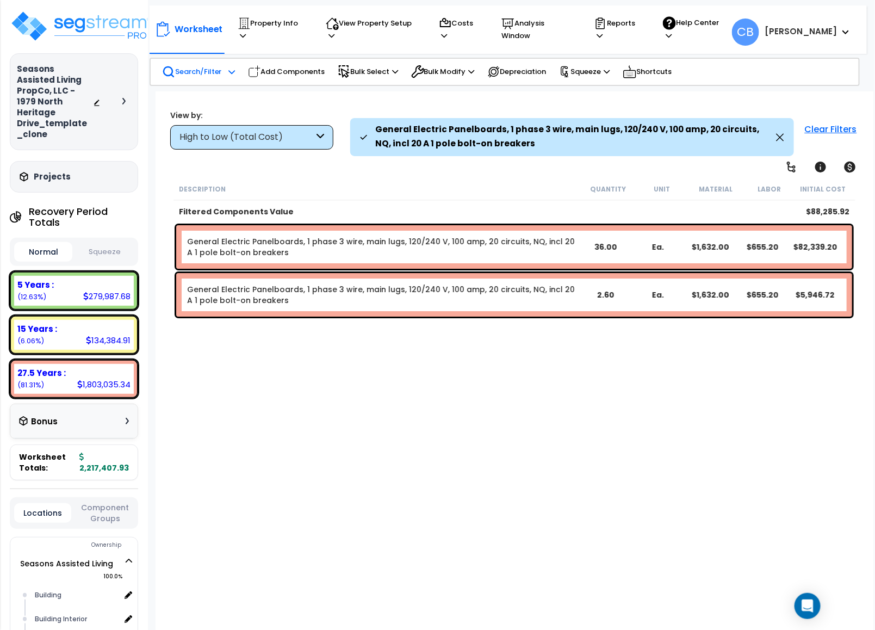
click at [454, 242] on link "General Electric Panelboards, 1 phase 3 wire, main lugs, 120/240 V, 100 amp, 20…" at bounding box center [383, 247] width 393 height 22
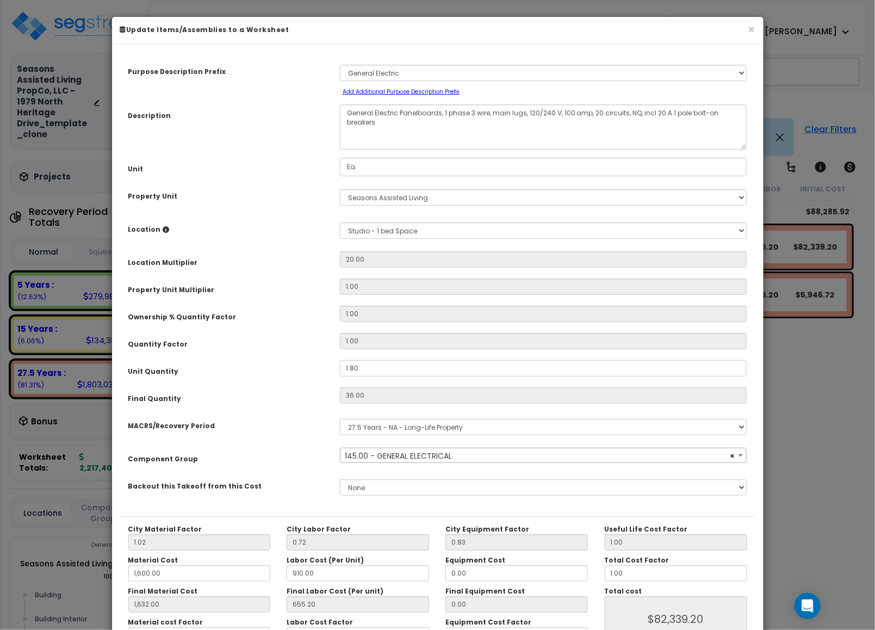
select select "16115"
click at [752, 32] on button "×" at bounding box center [752, 29] width 7 height 11
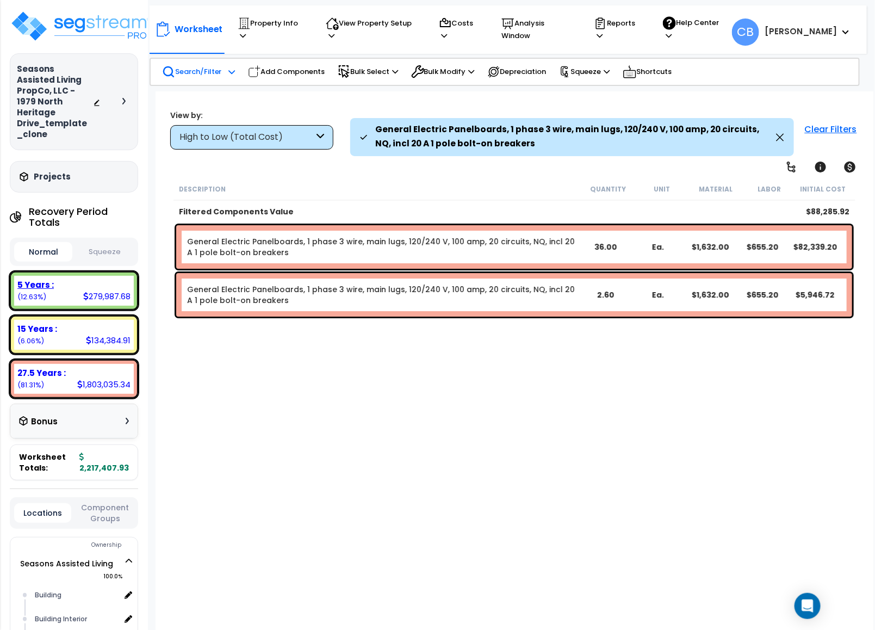
click at [36, 279] on b "5 Years :" at bounding box center [35, 284] width 36 height 11
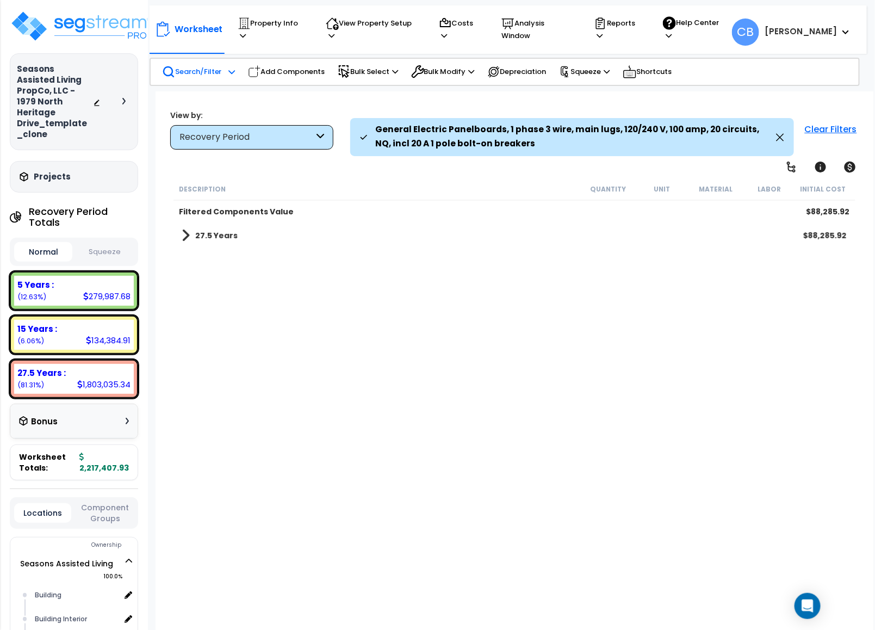
click at [782, 136] on icon at bounding box center [780, 137] width 8 height 8
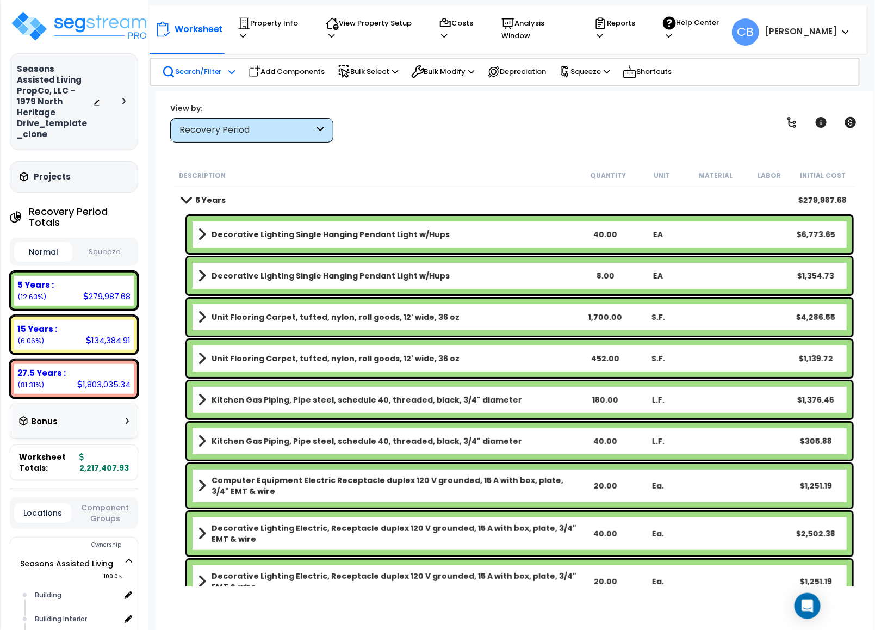
click at [273, 273] on b "Decorative Lighting Single Hanging Pendant Light w/Hups" at bounding box center [331, 275] width 238 height 11
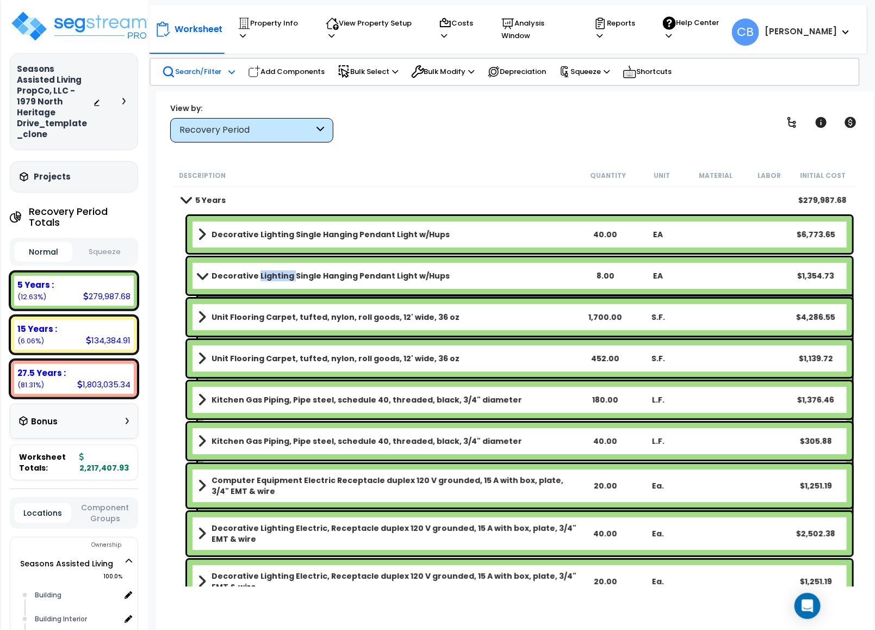
click at [273, 273] on b "Decorative Lighting Single Hanging Pendant Light w/Hups" at bounding box center [331, 275] width 238 height 11
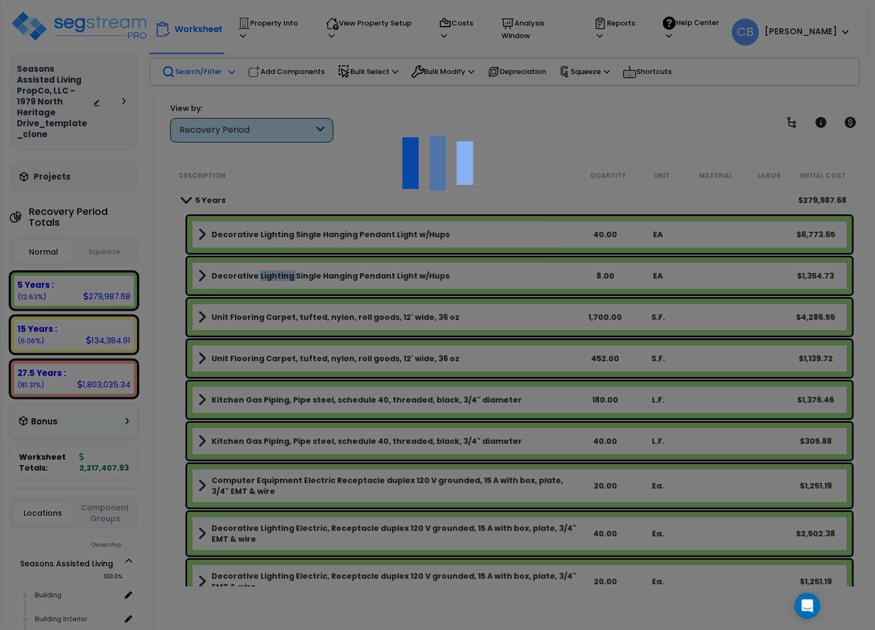
select select "68650"
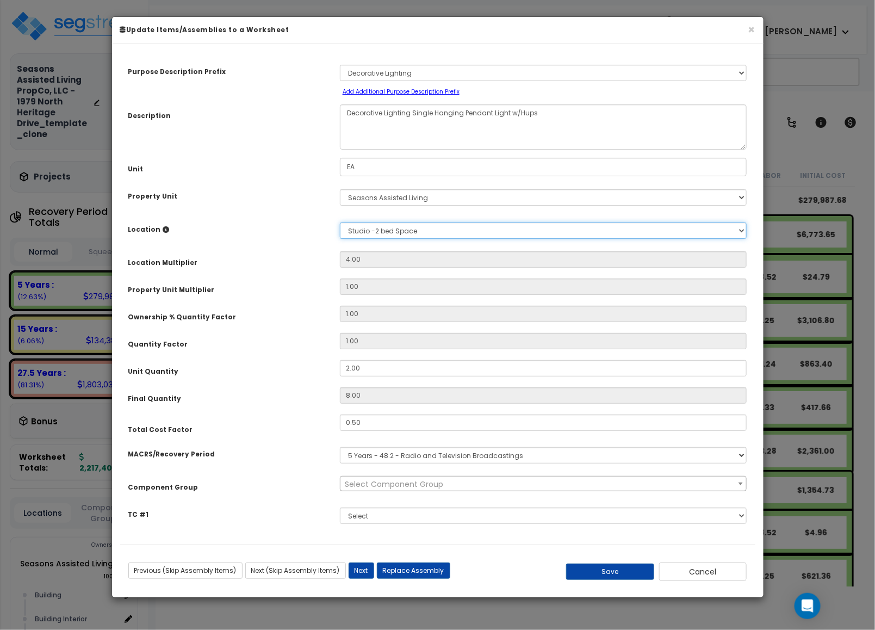
click at [438, 230] on select "Select Building Building Interior Studio - 1 bed Space Studio -2 bed Space Add …" at bounding box center [543, 230] width 407 height 16
click at [242, 356] on div "Purpose Description Prefix Select A New Purpose Descrip A/V System A/V System A…" at bounding box center [437, 298] width 635 height 492
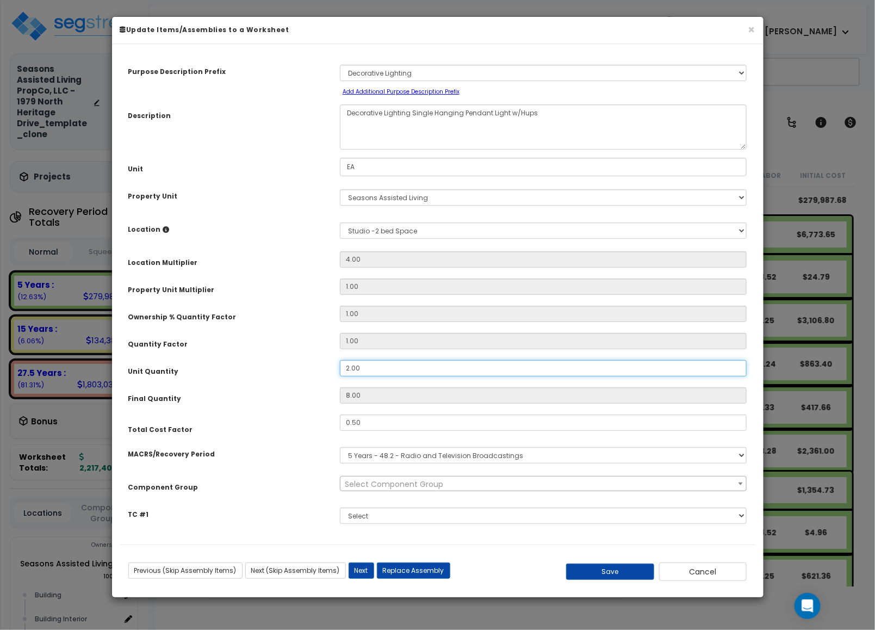
drag, startPoint x: 392, startPoint y: 367, endPoint x: 227, endPoint y: 376, distance: 164.5
click at [227, 376] on div "Unit Quantity 2.00" at bounding box center [437, 369] width 635 height 19
type input "3"
type input "12"
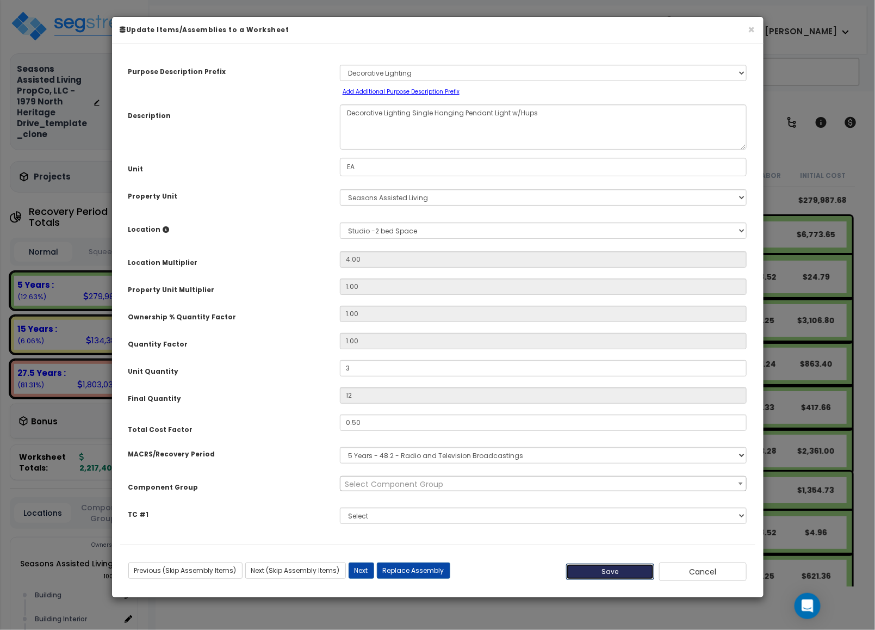
click at [632, 574] on button "Save" at bounding box center [610, 572] width 88 height 16
type input "3.00"
type input "12.00"
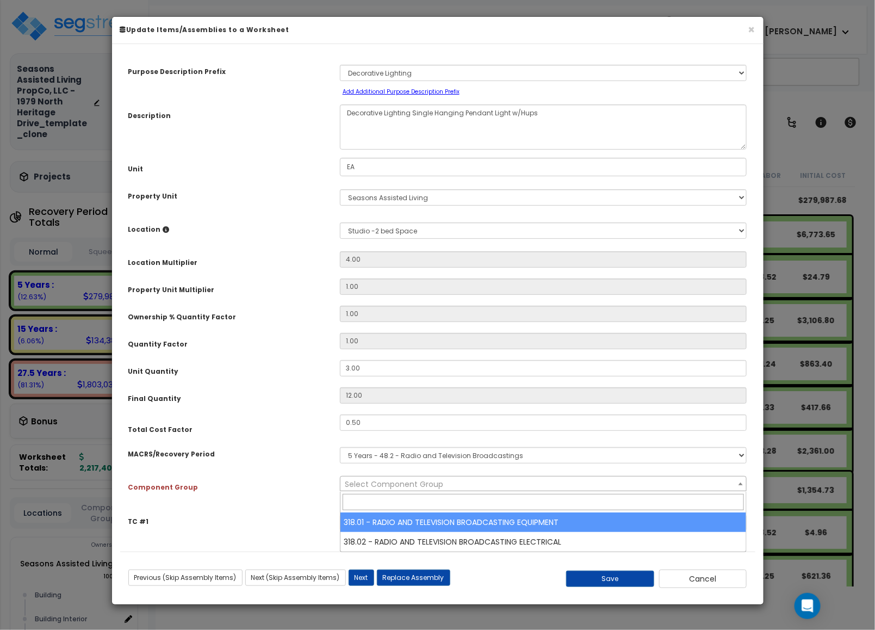
click at [470, 479] on span "Select Component Group" at bounding box center [544, 484] width 406 height 15
select select "68652"
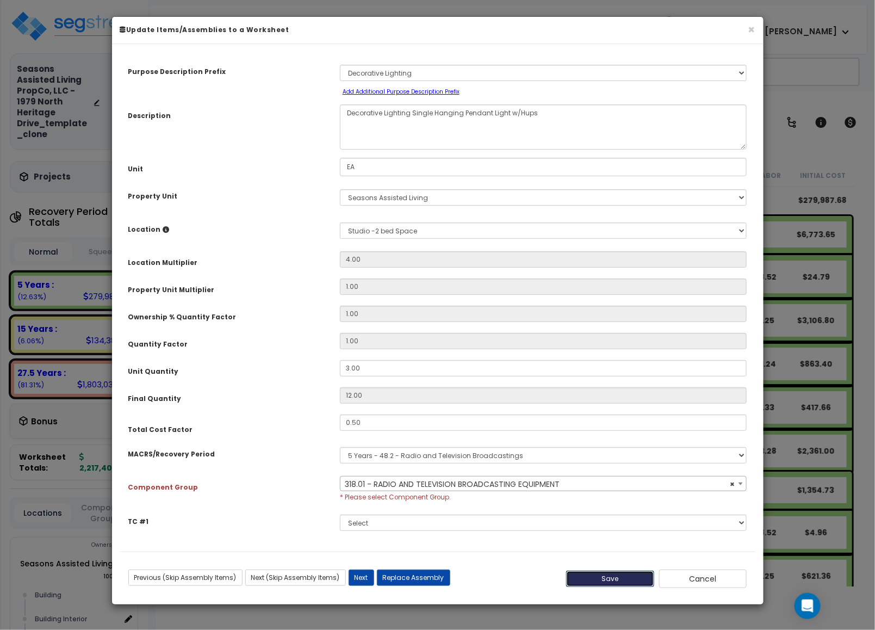
click at [622, 578] on button "Save" at bounding box center [610, 579] width 88 height 16
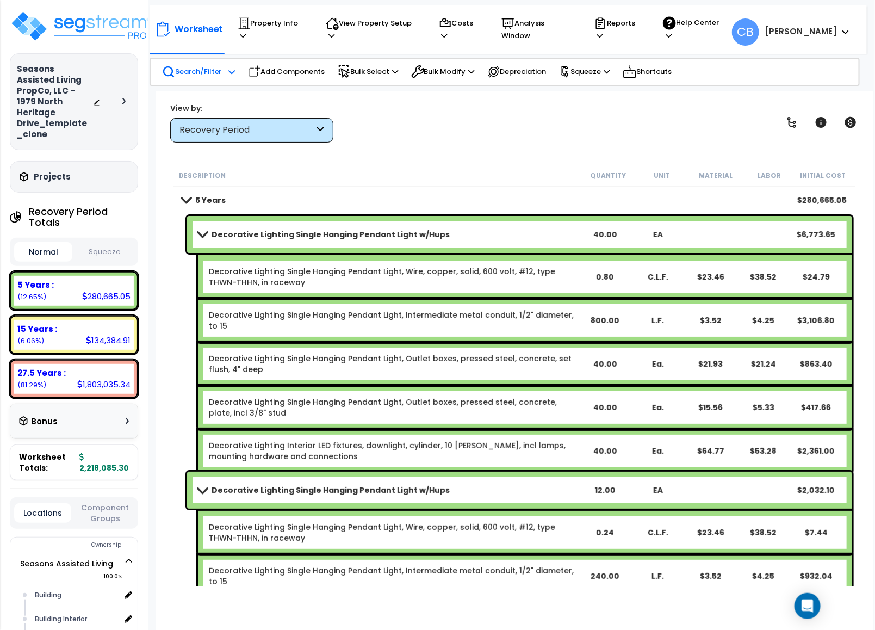
click at [247, 239] on link "Decorative Lighting Single Hanging Pendant Light w/Hups" at bounding box center [388, 234] width 381 height 15
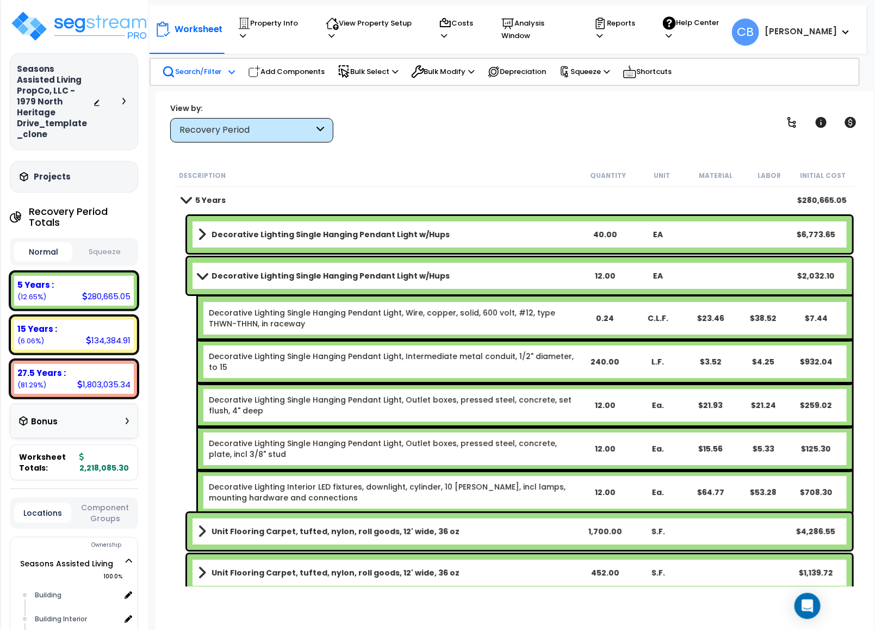
click at [247, 239] on link "Decorative Lighting Single Hanging Pendant Light w/Hups" at bounding box center [388, 234] width 381 height 15
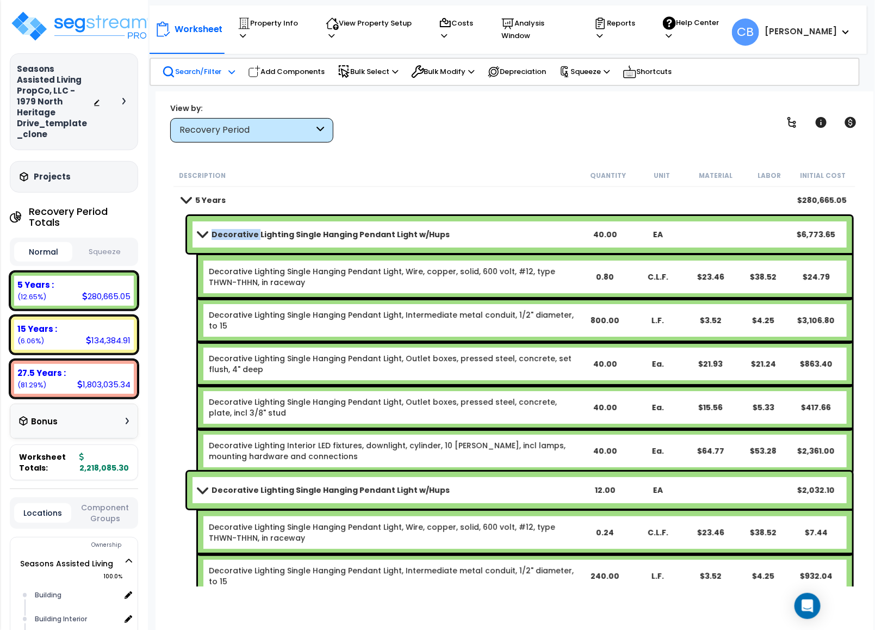
click at [247, 239] on link "Decorative Lighting Single Hanging Pendant Light w/Hups" at bounding box center [388, 234] width 381 height 15
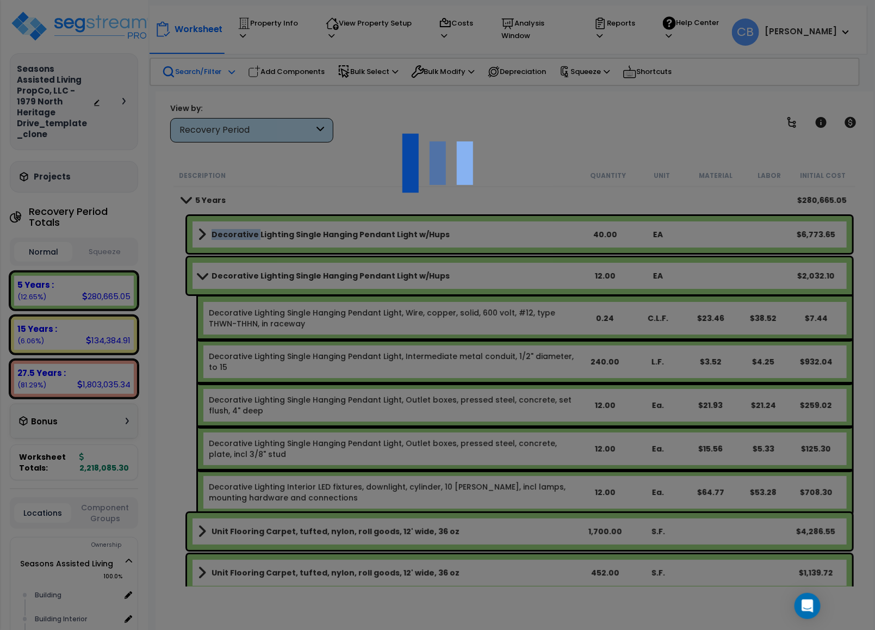
select select "68650"
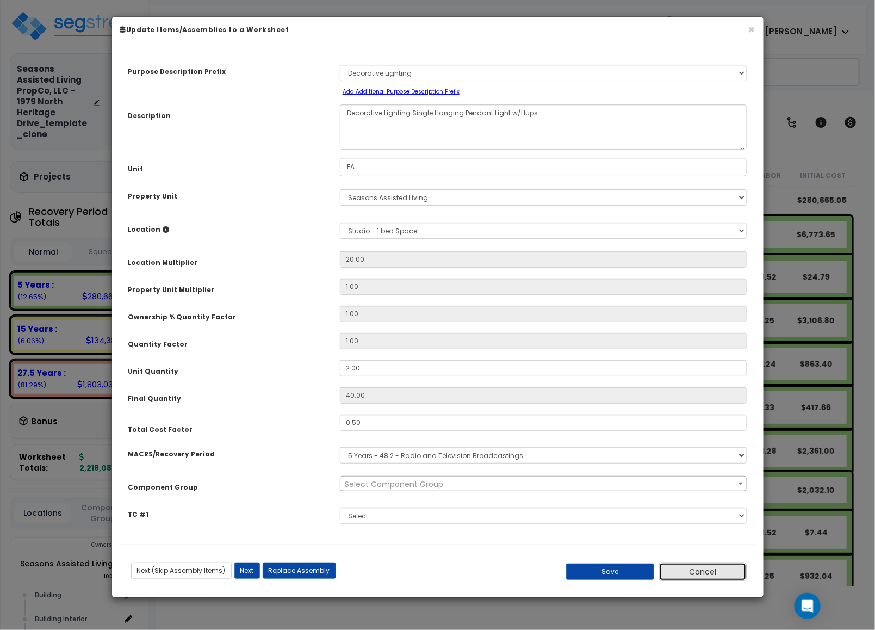
click at [732, 574] on button "Cancel" at bounding box center [703, 571] width 88 height 18
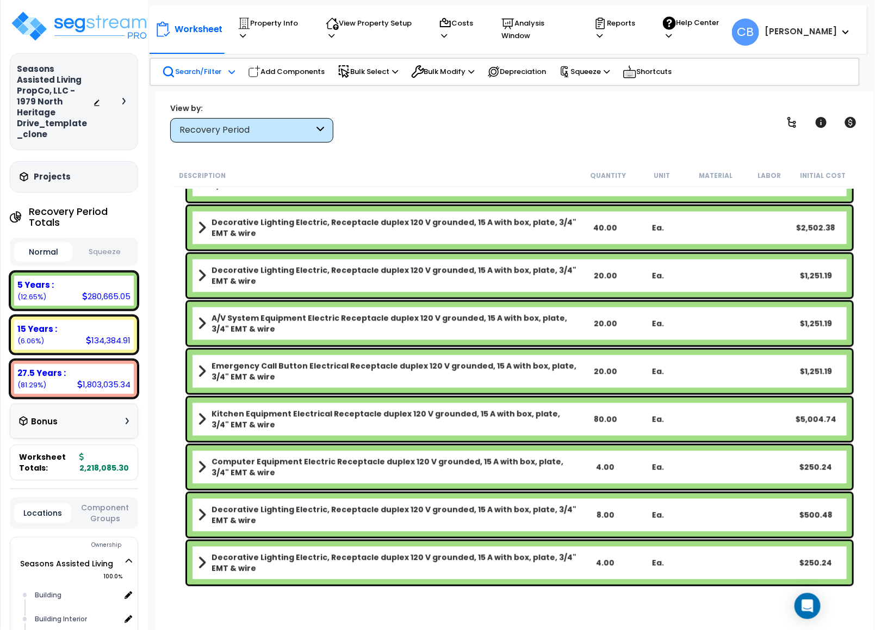
scroll to position [979, 0]
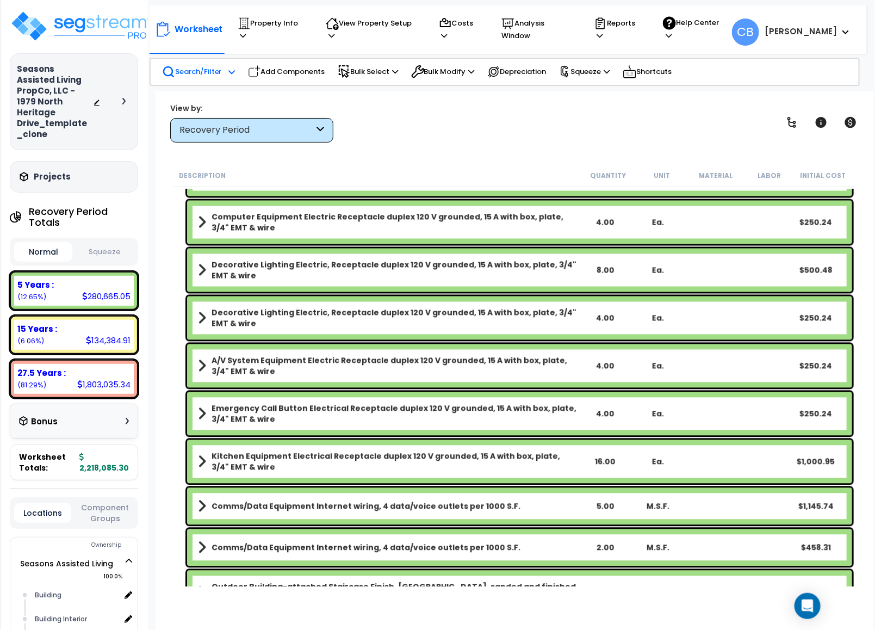
click at [285, 459] on b "Kitchen Equipment Electrical Receptacle duplex 120 V grounded, 15 A with box, p…" at bounding box center [395, 462] width 367 height 22
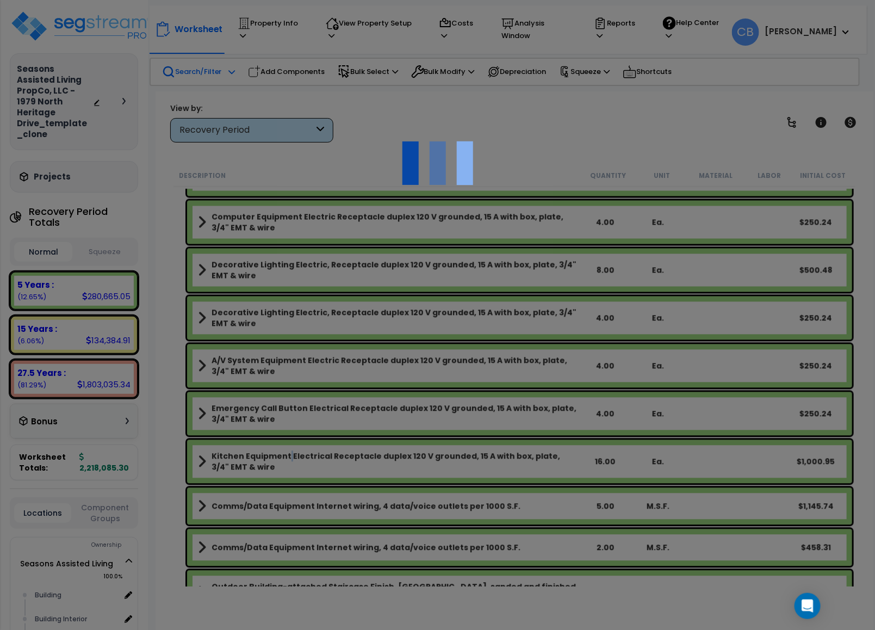
select select "68650"
